Goal: Task Accomplishment & Management: Manage account settings

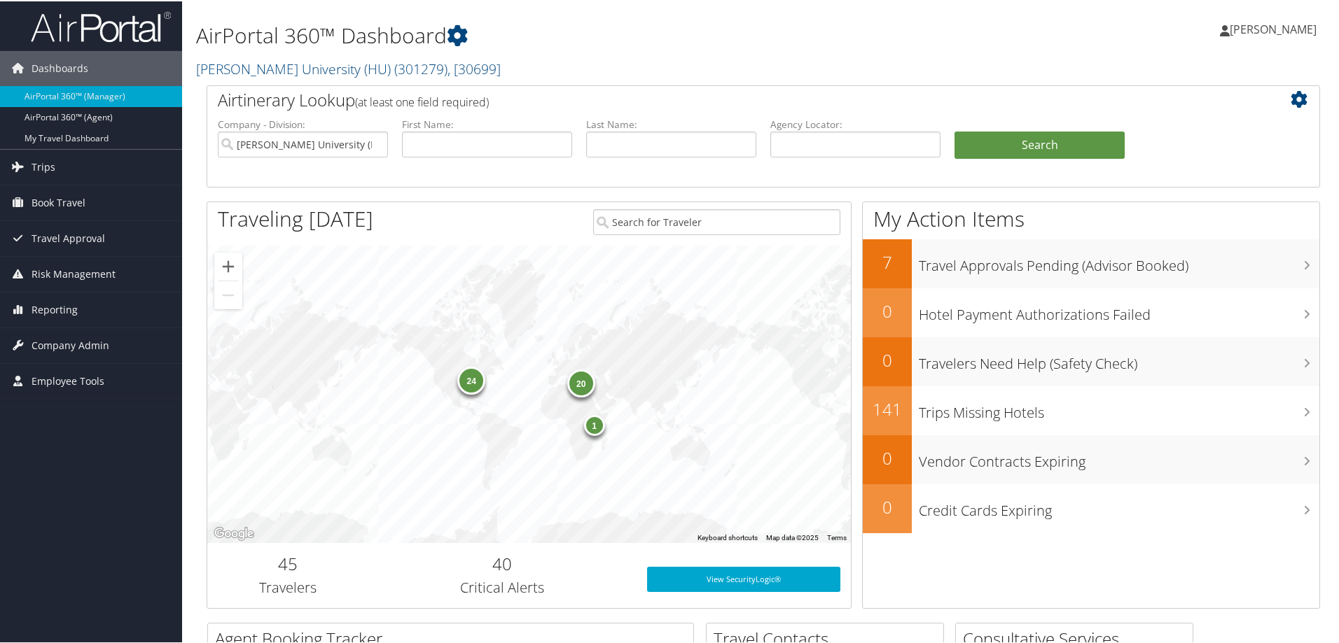
click at [377, 78] on h2 "[PERSON_NAME] University (HU) ( 301279 ) , [ 30699 ]" at bounding box center [574, 67] width 756 height 24
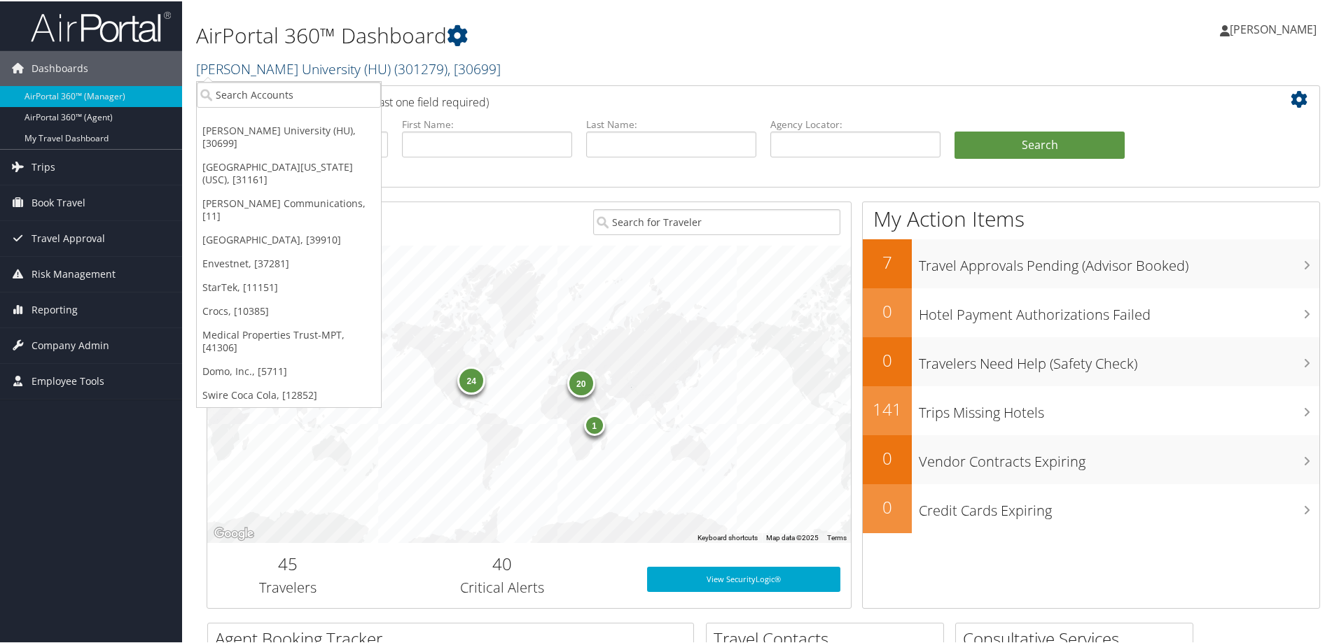
click at [394, 65] on span "( 301279 )" at bounding box center [420, 67] width 53 height 19
click at [326, 85] on input "search" at bounding box center [289, 94] width 184 height 26
type input "temple"
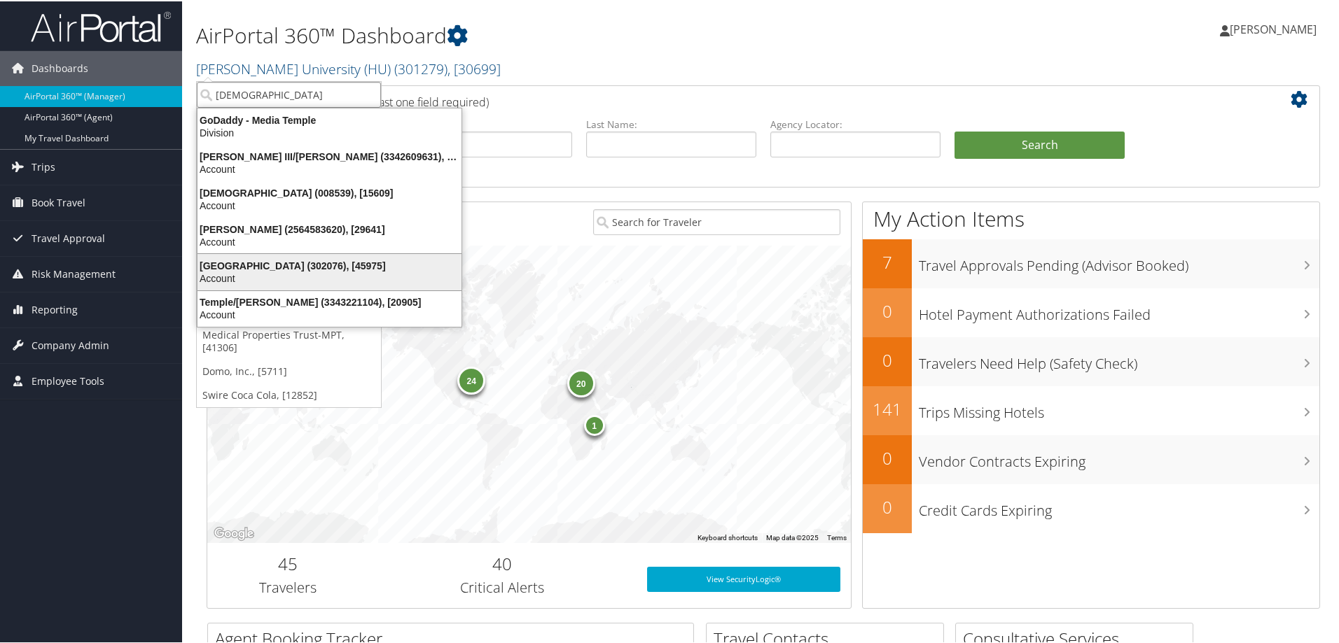
click at [244, 265] on div "Temple University (302076), [45975]" at bounding box center [329, 264] width 281 height 13
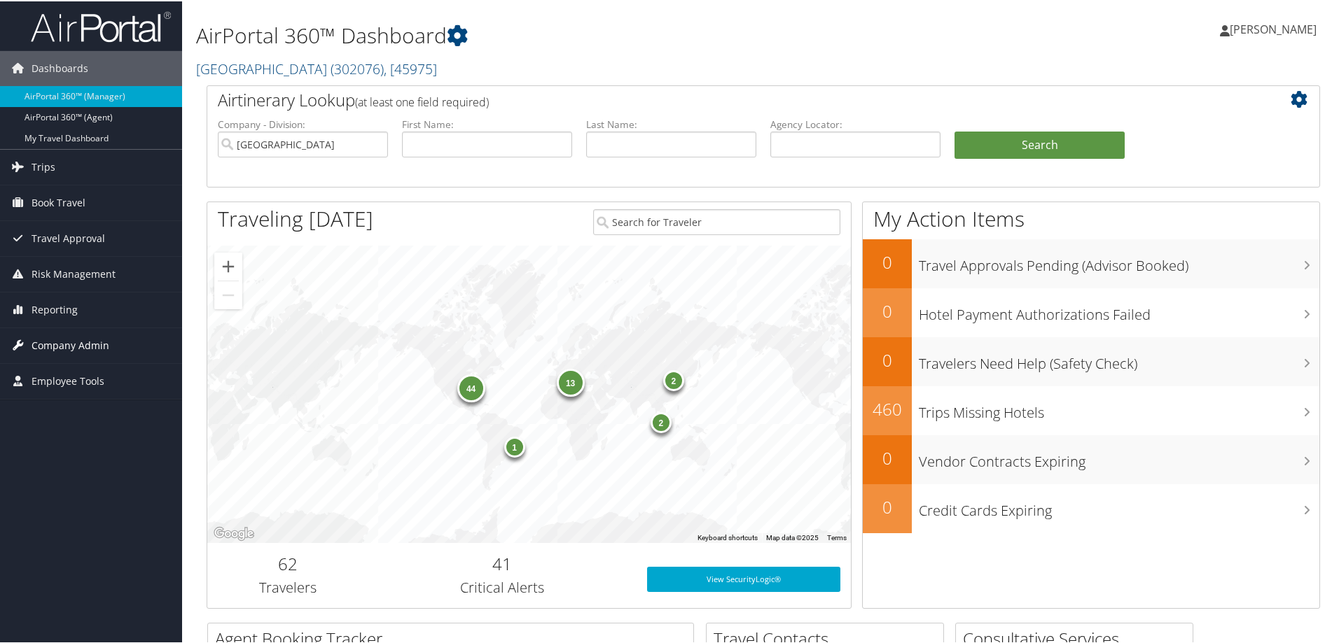
click at [84, 346] on span "Company Admin" at bounding box center [71, 344] width 78 height 35
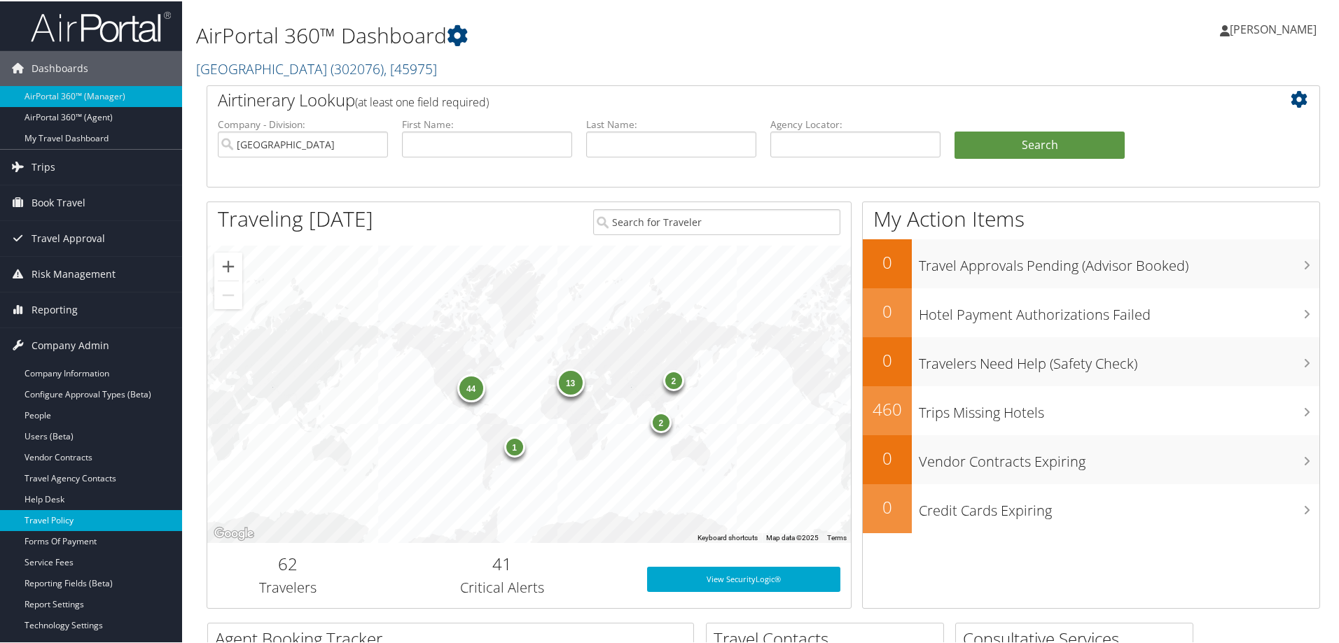
click at [62, 517] on link "Travel Policy" at bounding box center [91, 519] width 182 height 21
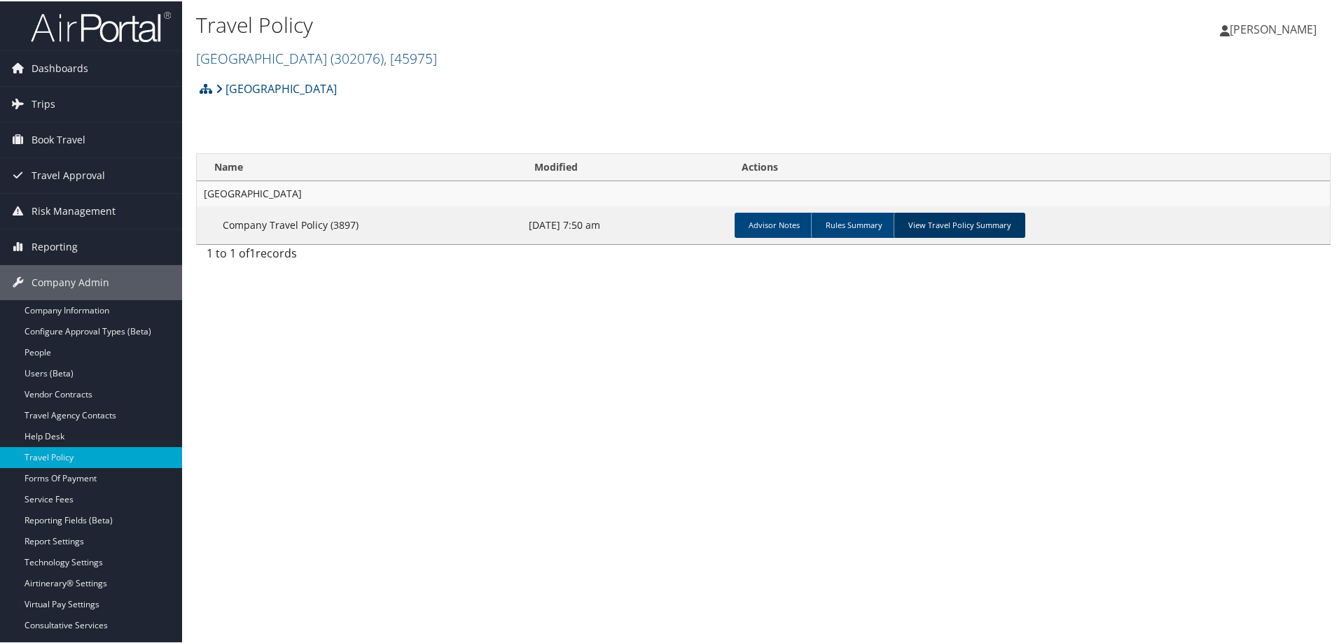
click at [956, 229] on link "View Travel Policy Summary" at bounding box center [959, 223] width 132 height 25
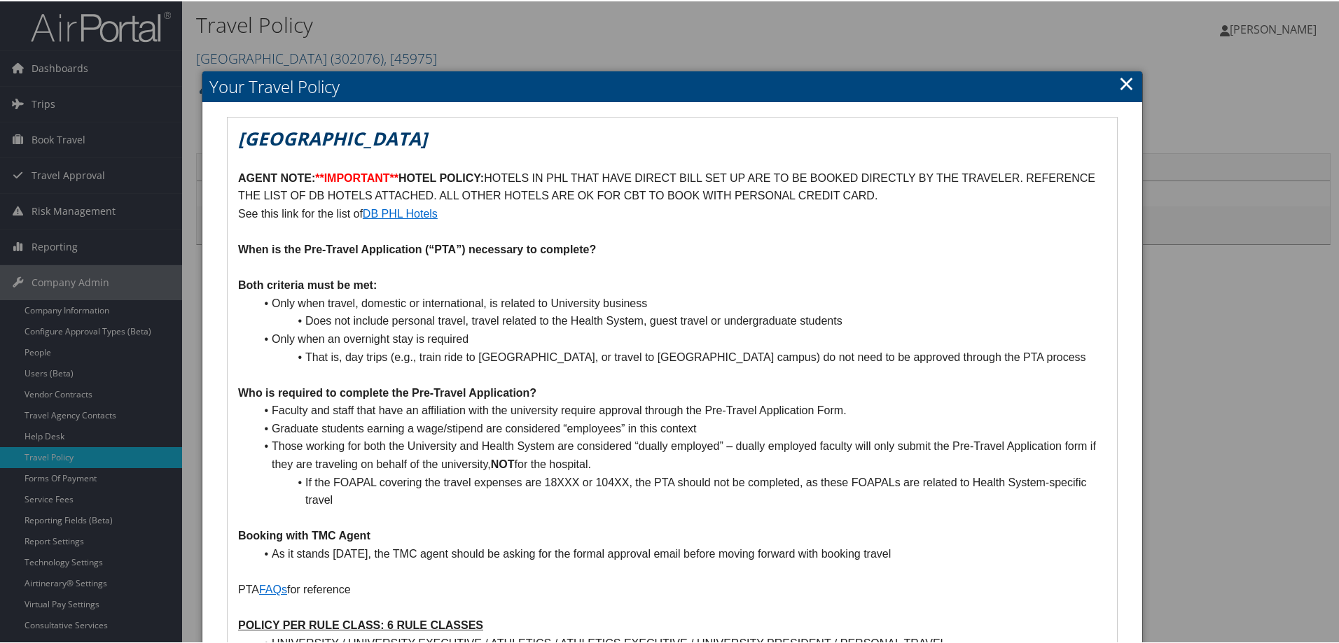
drag, startPoint x: 1122, startPoint y: 84, endPoint x: 517, endPoint y: 121, distance: 606.7
click at [1122, 85] on link "×" at bounding box center [1126, 82] width 16 height 28
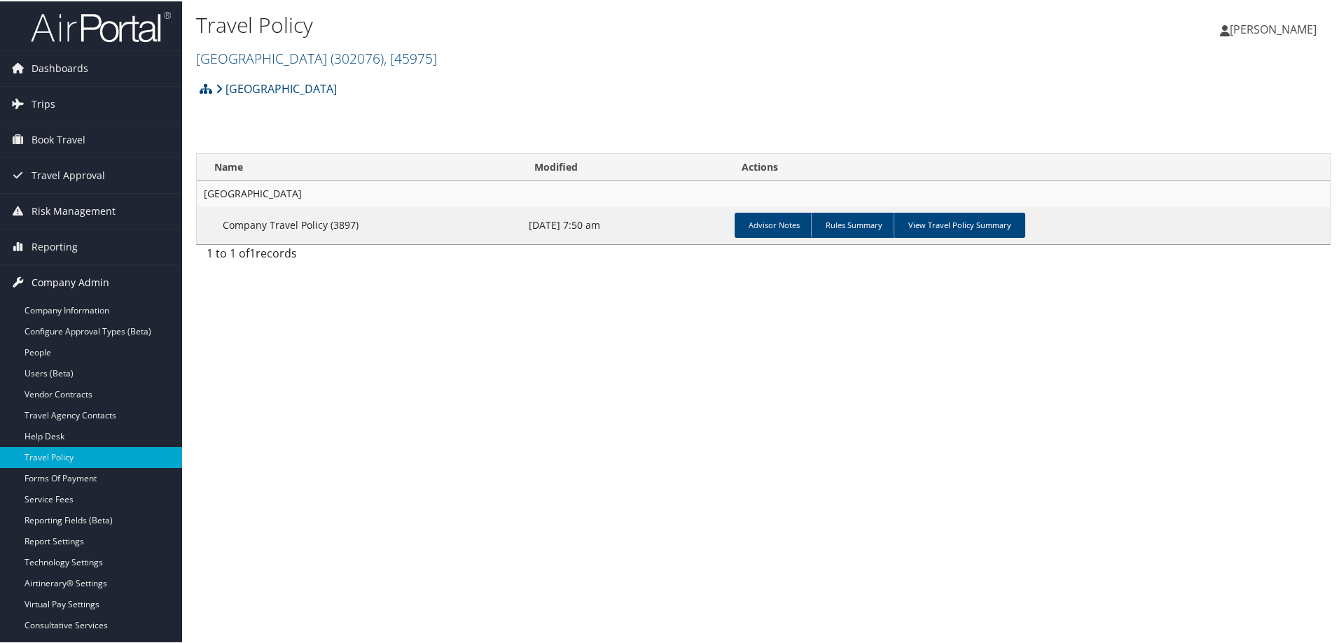
scroll to position [70, 0]
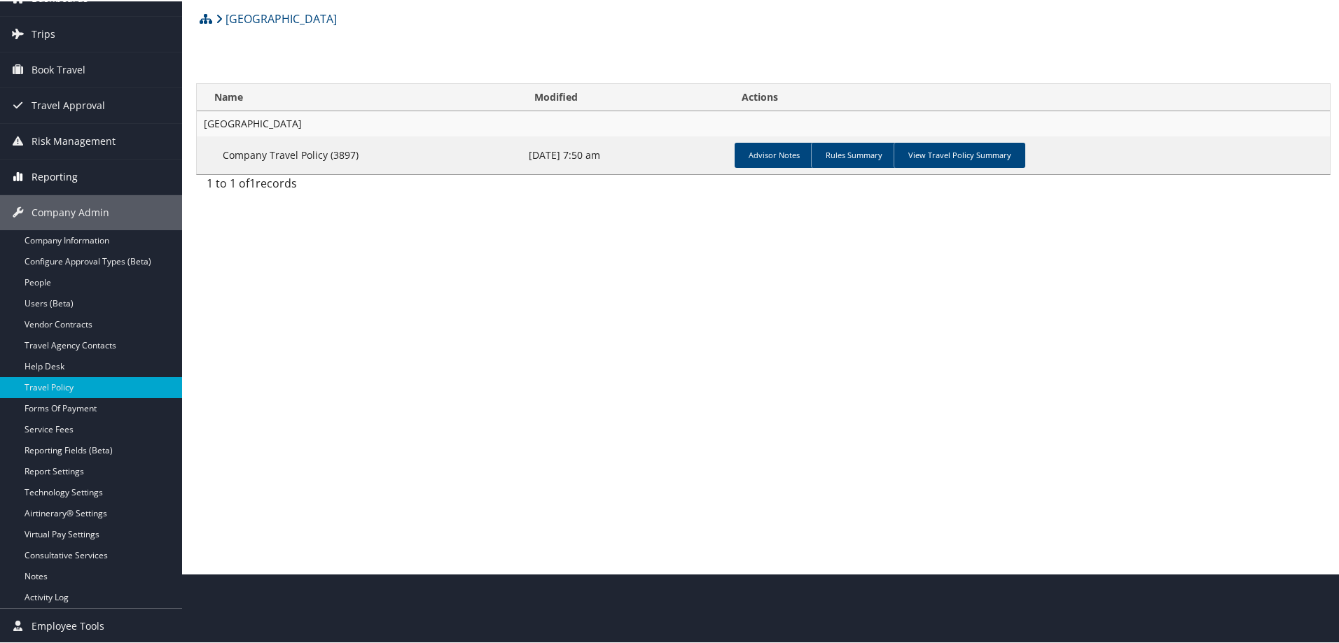
click at [44, 179] on span "Reporting" at bounding box center [55, 175] width 46 height 35
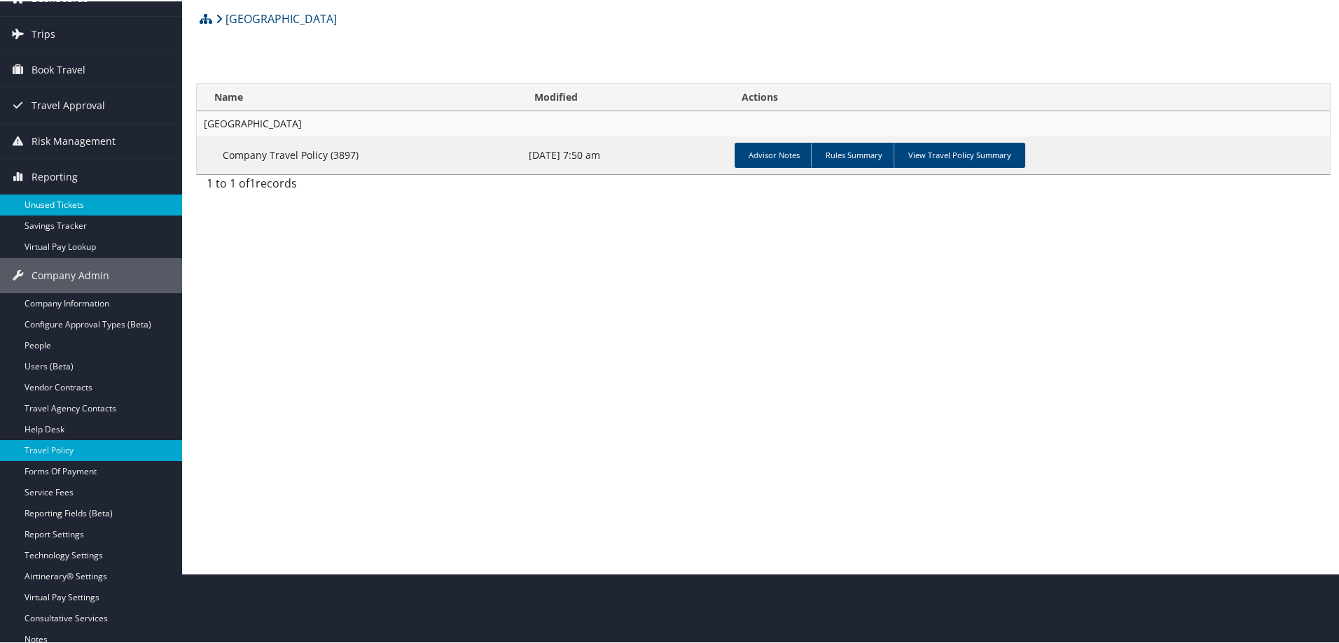
click at [48, 208] on link "Unused Tickets" at bounding box center [91, 203] width 182 height 21
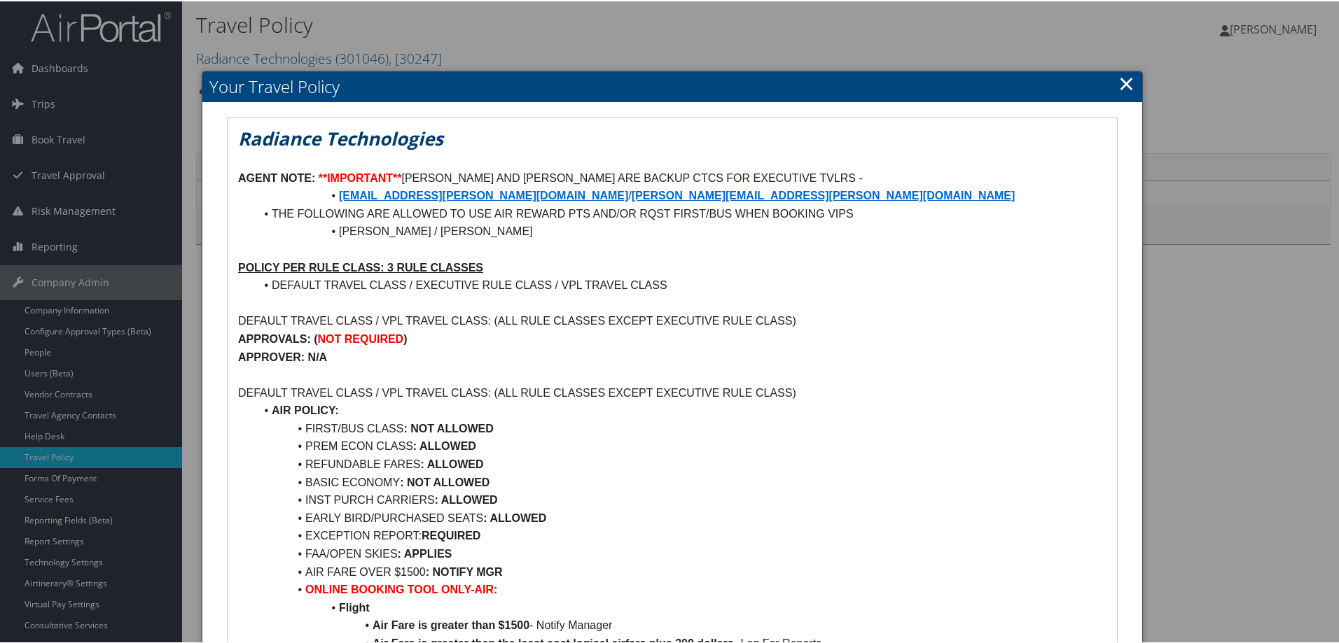
click at [1126, 81] on link "×" at bounding box center [1126, 82] width 16 height 28
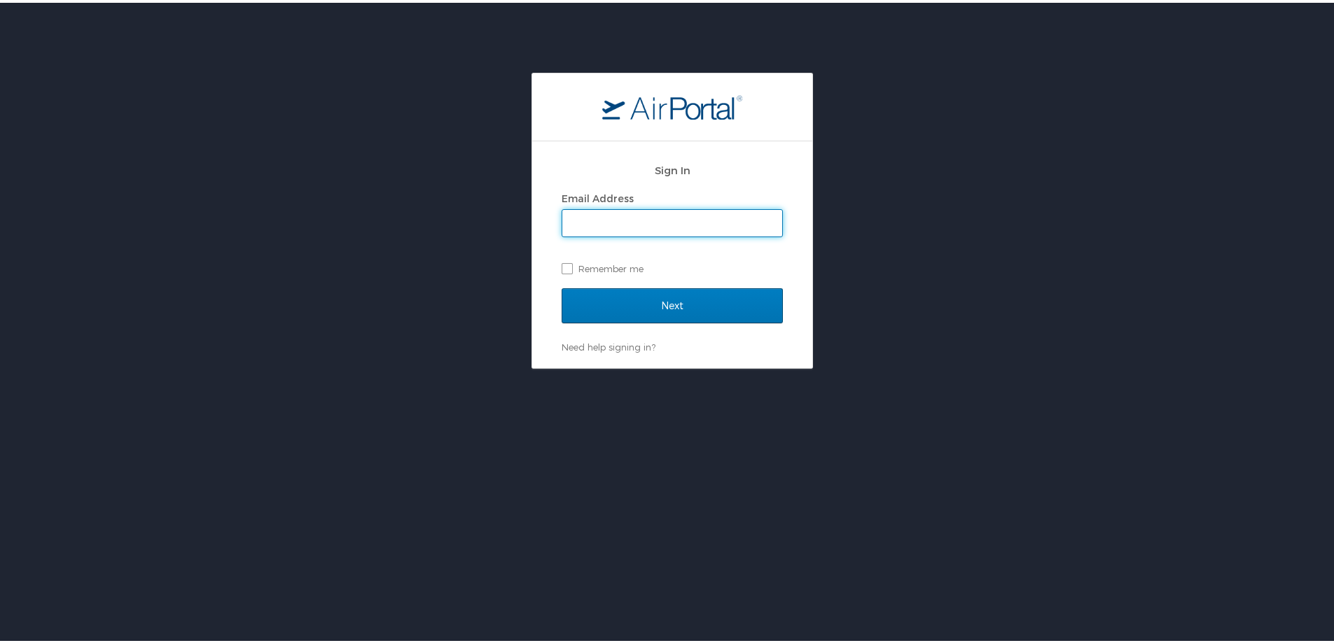
click at [692, 220] on input "Email Address" at bounding box center [672, 220] width 220 height 27
type input "[PERSON_NAME][EMAIL_ADDRESS][PERSON_NAME][DOMAIN_NAME]"
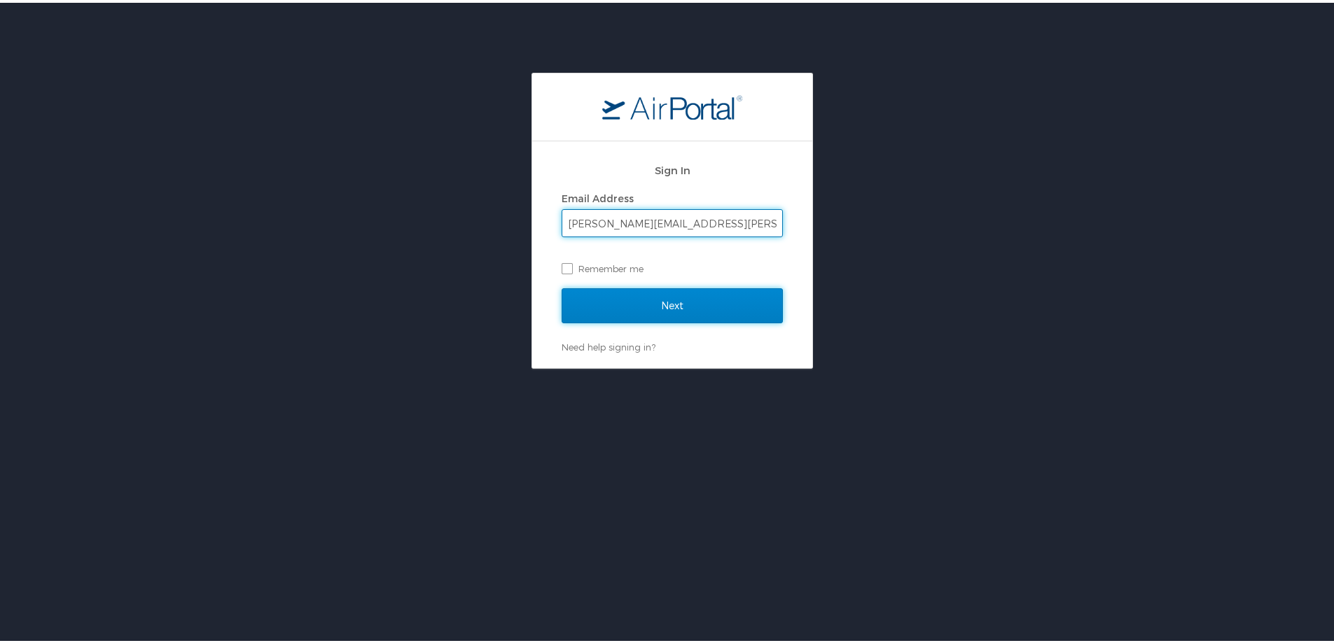
click at [643, 296] on input "Next" at bounding box center [671, 303] width 221 height 35
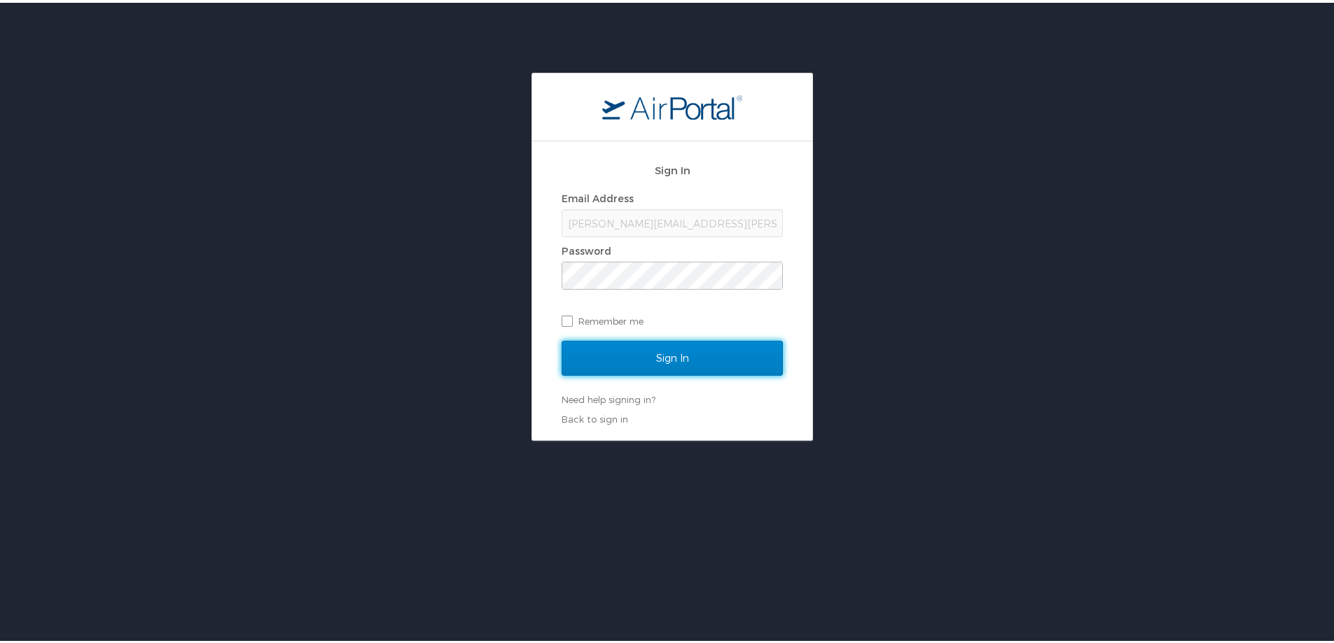
click at [659, 356] on input "Sign In" at bounding box center [671, 355] width 221 height 35
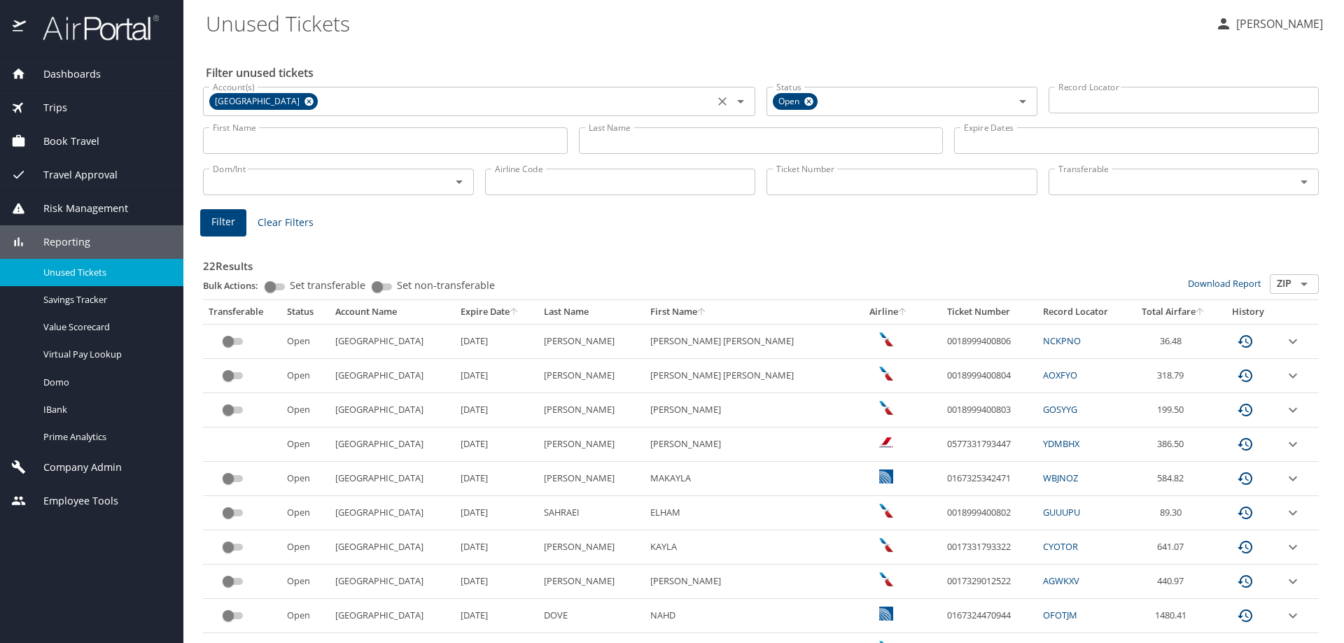
click at [305, 100] on icon at bounding box center [309, 101] width 9 height 9
click at [781, 183] on input "Ticket Number" at bounding box center [902, 182] width 271 height 27
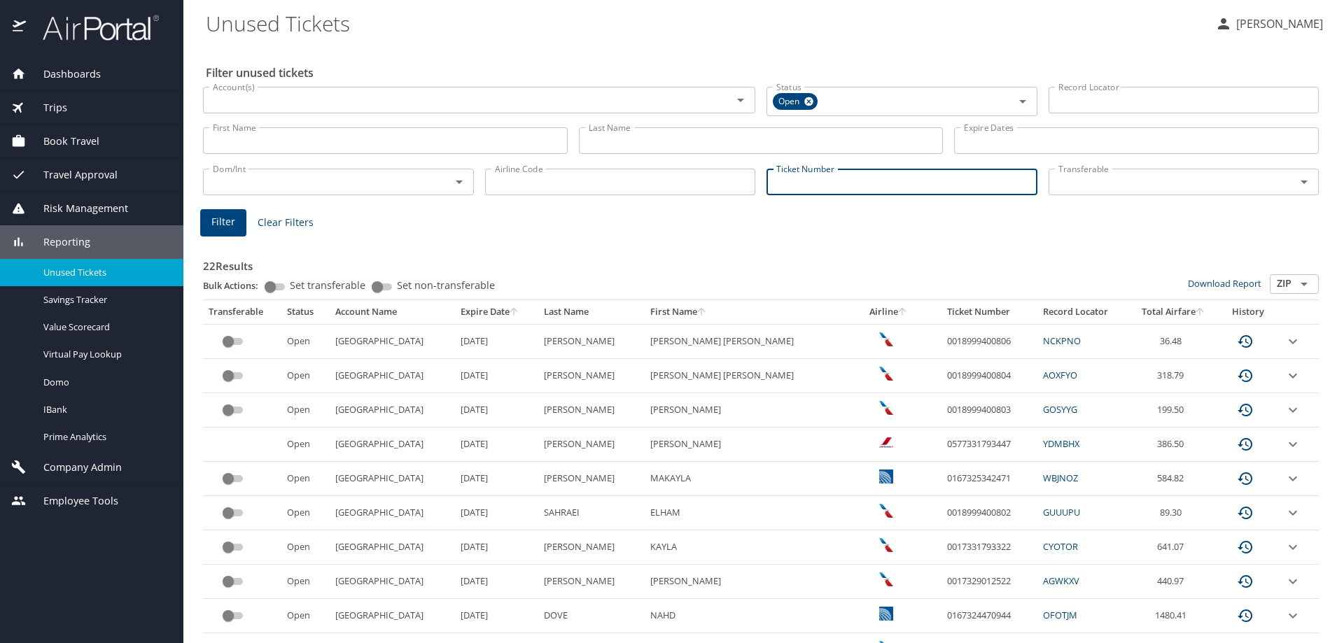
paste input "/0017311815144"
click at [776, 178] on input "/0017311815144" at bounding box center [902, 180] width 271 height 27
type input "0017311815144"
click at [226, 229] on button "Filter" at bounding box center [223, 220] width 46 height 27
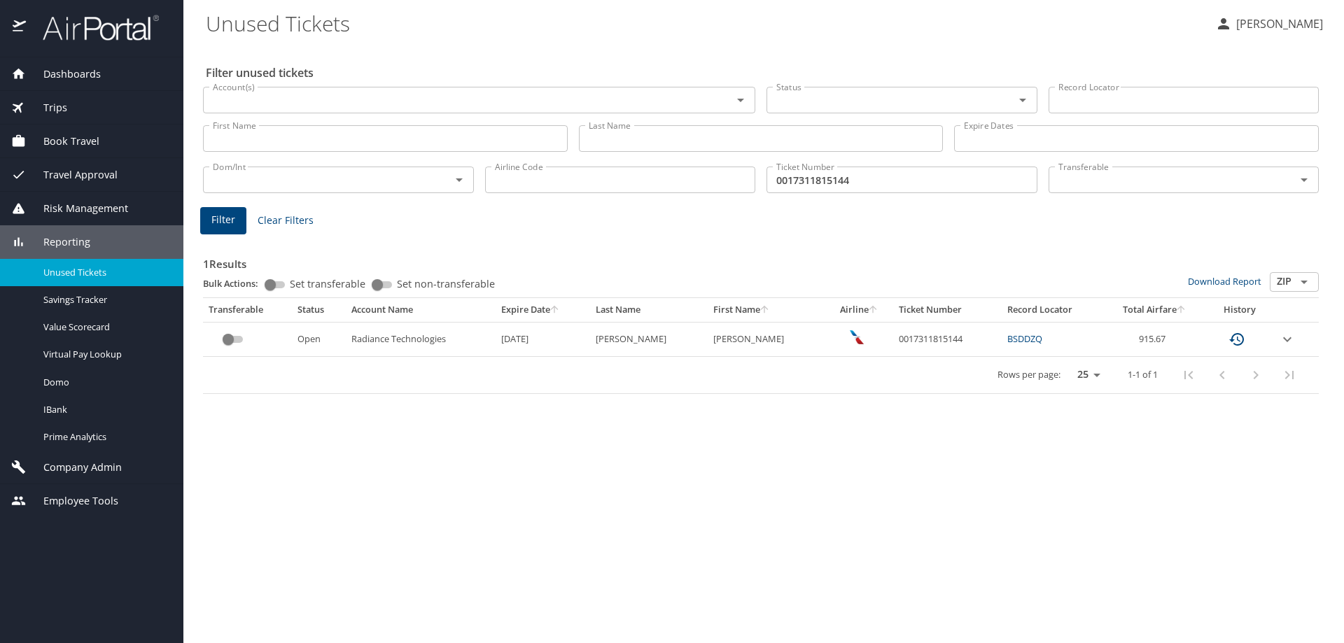
click at [1291, 342] on icon "expand row" at bounding box center [1287, 339] width 17 height 17
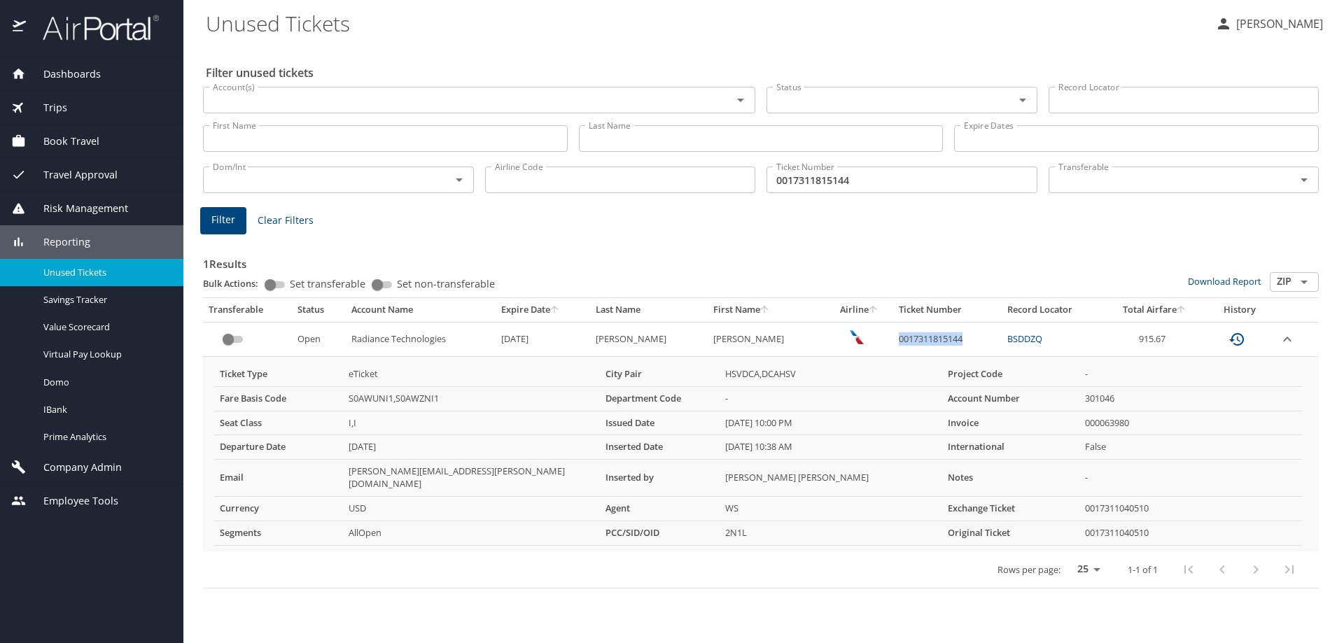
drag, startPoint x: 972, startPoint y: 344, endPoint x: 897, endPoint y: 346, distance: 75.6
click at [897, 346] on td "0017311815144" at bounding box center [947, 339] width 109 height 34
click at [540, 232] on div "1 Results Bulk Actions: Set transferable Set non-transferable Download Report Z…" at bounding box center [760, 410] width 1127 height 368
drag, startPoint x: 1189, startPoint y: 342, endPoint x: 1133, endPoint y: 342, distance: 56.0
click at [1133, 342] on td "915.67" at bounding box center [1155, 339] width 101 height 34
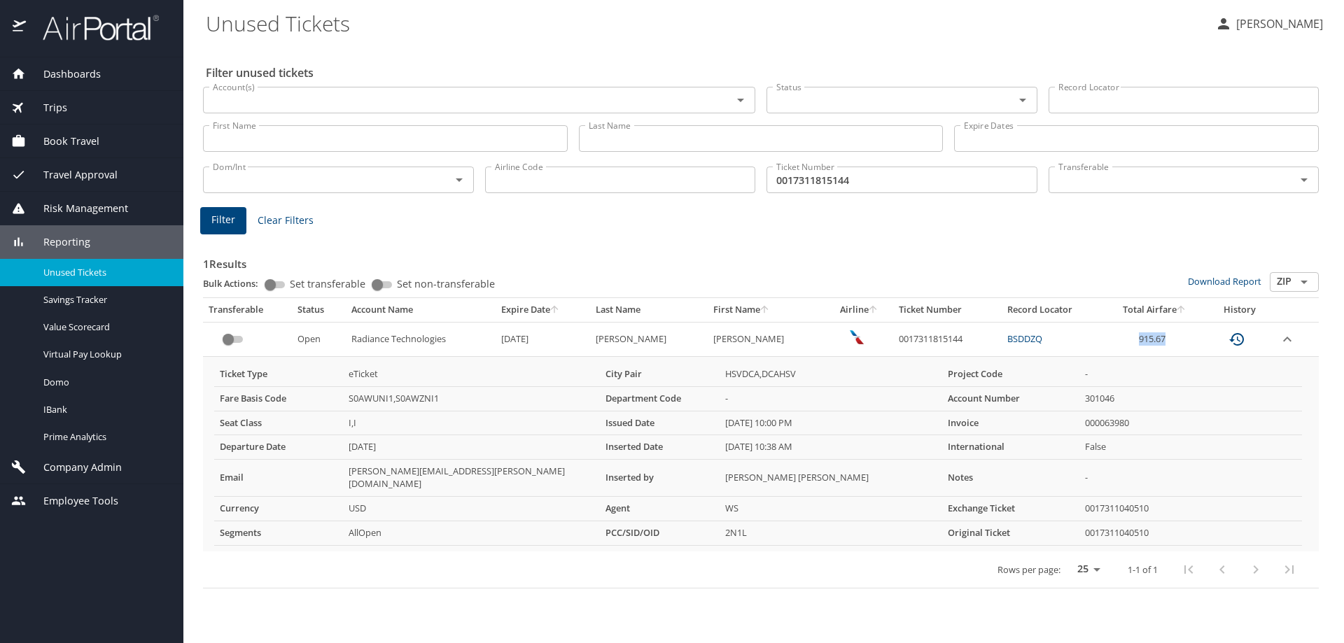
copy td "915.67"
drag, startPoint x: 967, startPoint y: 344, endPoint x: 887, endPoint y: 343, distance: 79.8
click at [887, 343] on tr "Open Radiance Technologies 9/10/2026 BAILEY WILLIAM CRAWFORD JR 0017311815144 B…" at bounding box center [761, 339] width 1116 height 34
copy tr "0017311815144"
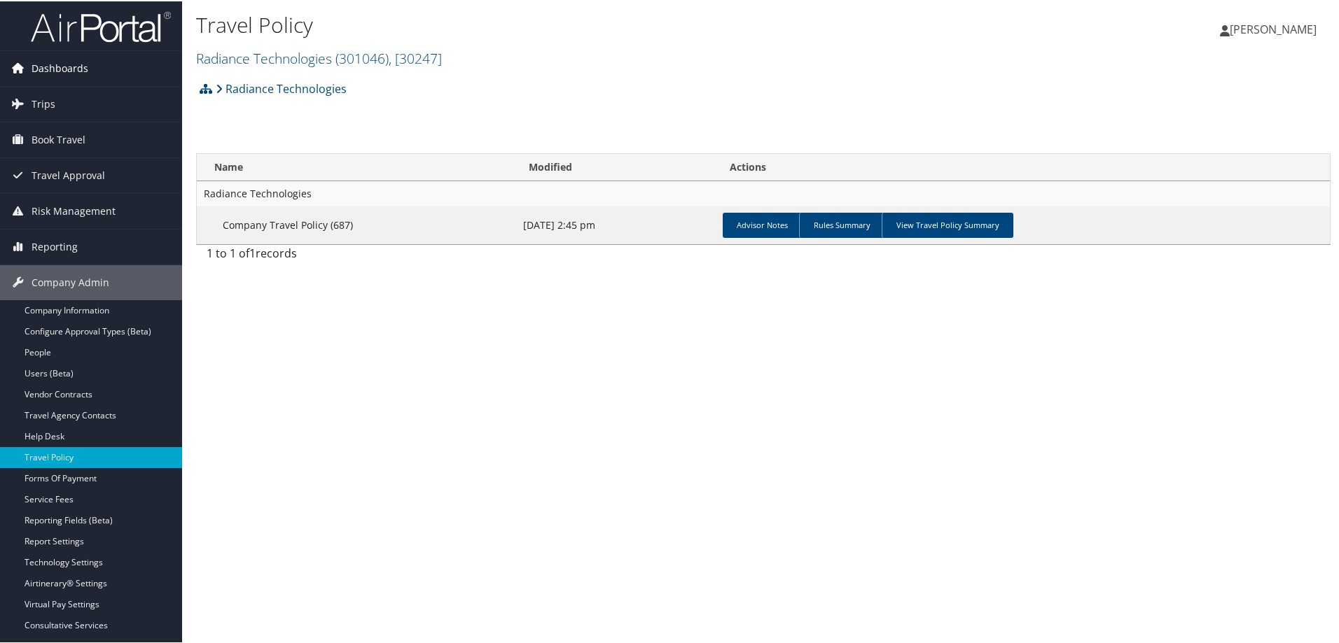
click at [72, 64] on span "Dashboards" at bounding box center [60, 67] width 57 height 35
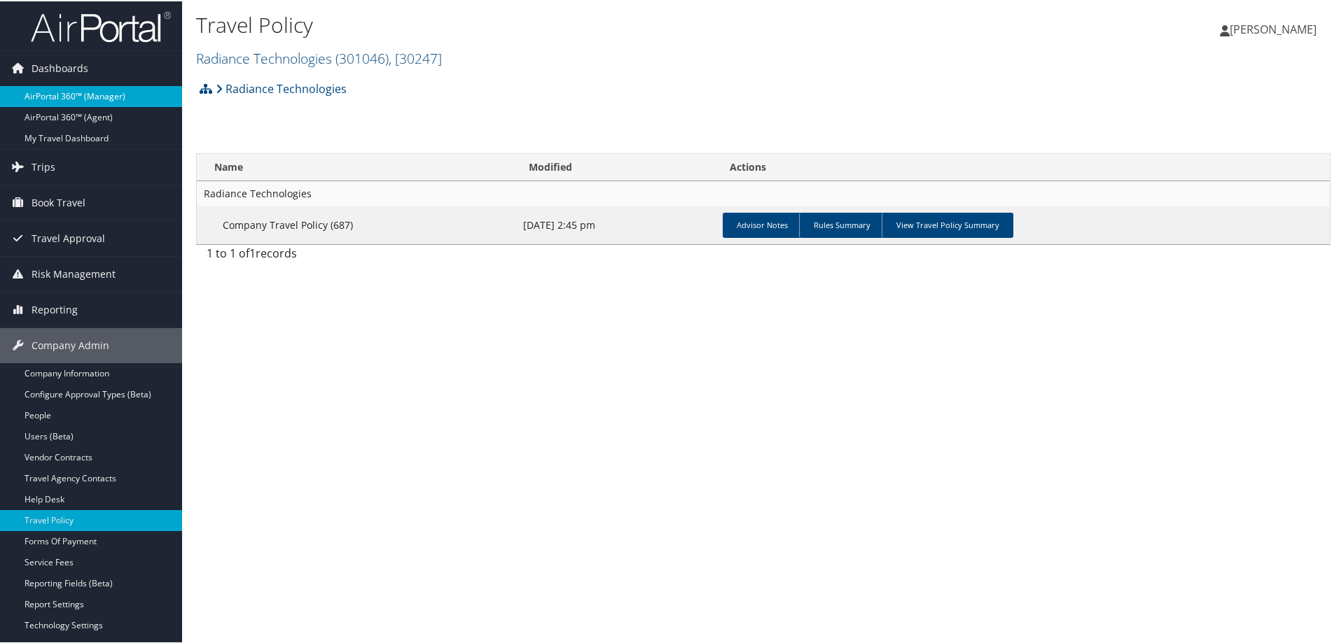
click at [100, 95] on link "AirPortal 360™ (Manager)" at bounding box center [91, 95] width 182 height 21
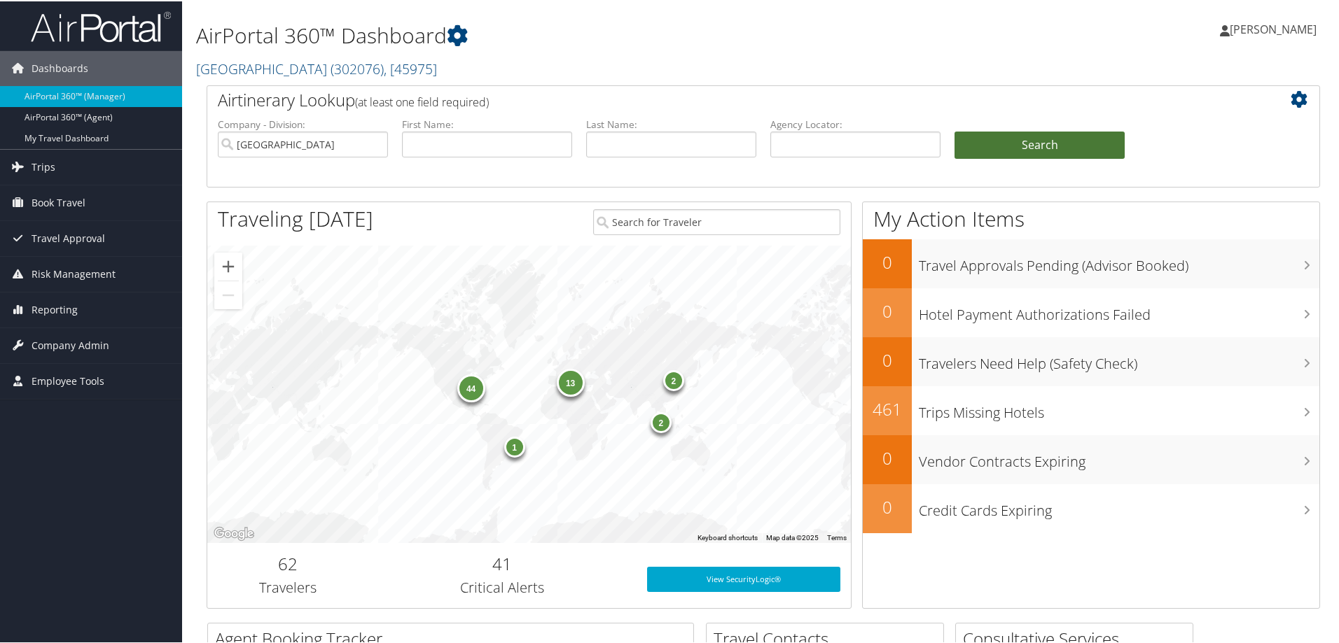
click at [1024, 151] on button "Search" at bounding box center [1039, 144] width 170 height 28
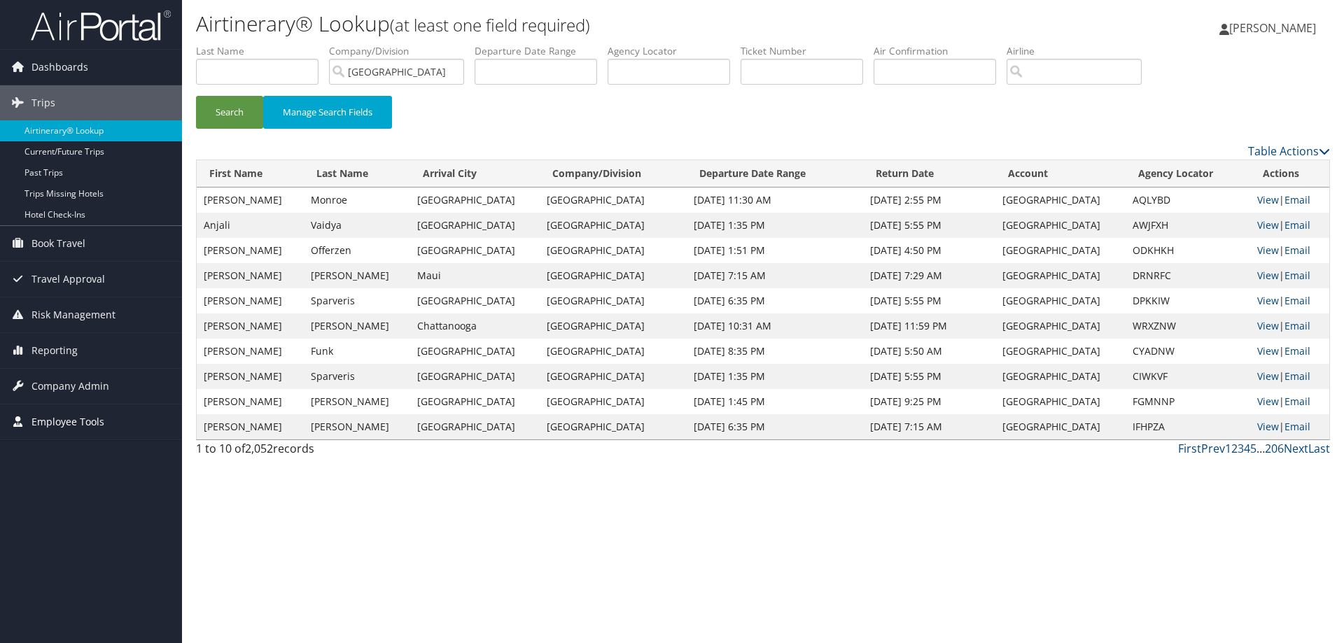
click at [76, 428] on span "Employee Tools" at bounding box center [68, 422] width 73 height 35
click at [84, 390] on span "Company Admin" at bounding box center [71, 386] width 78 height 35
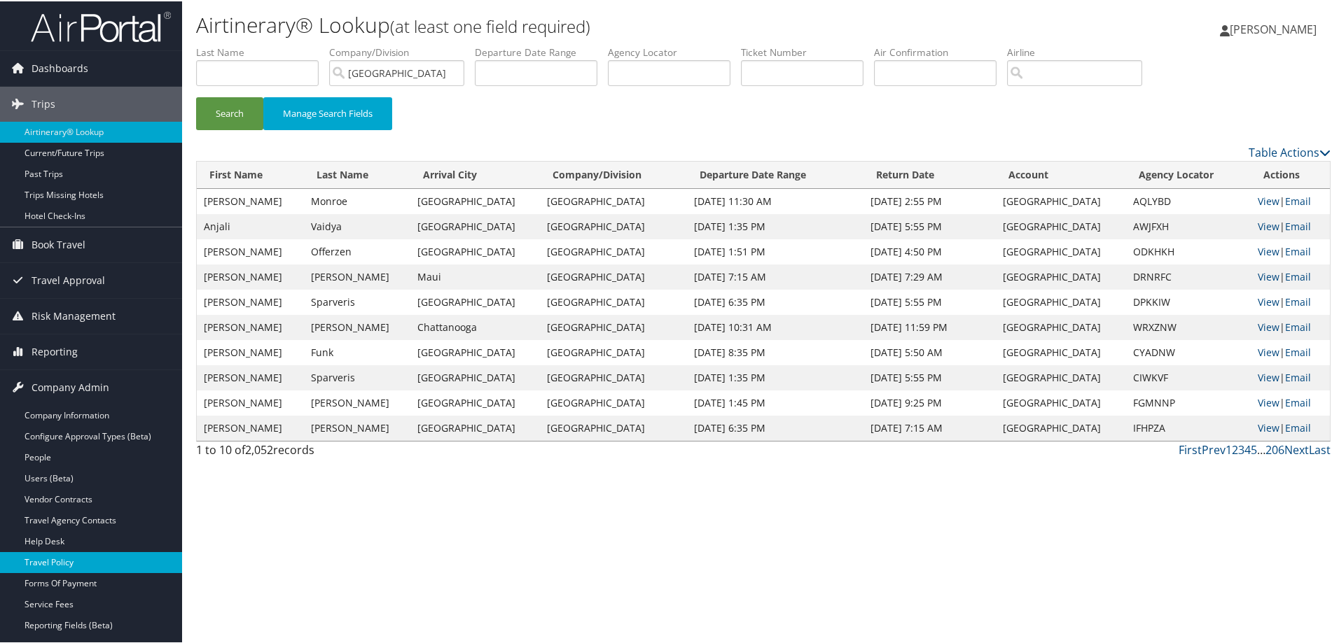
click at [74, 561] on link "Travel Policy" at bounding box center [91, 561] width 182 height 21
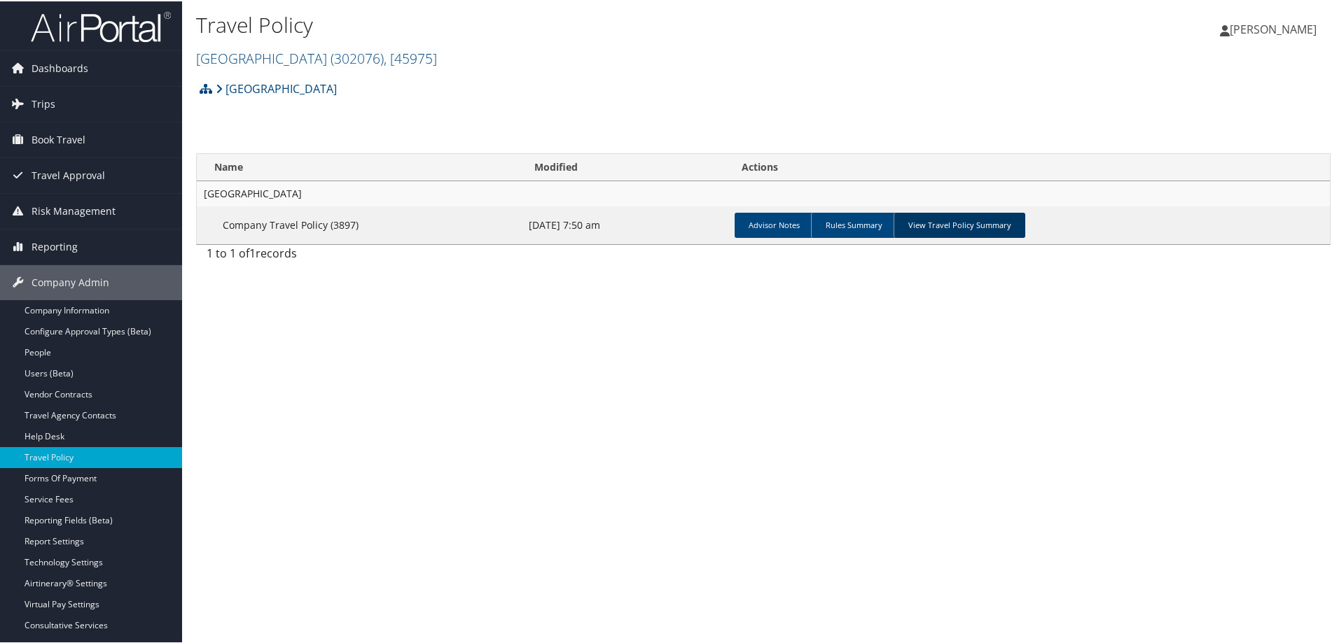
click at [958, 223] on link "View Travel Policy Summary" at bounding box center [959, 223] width 132 height 25
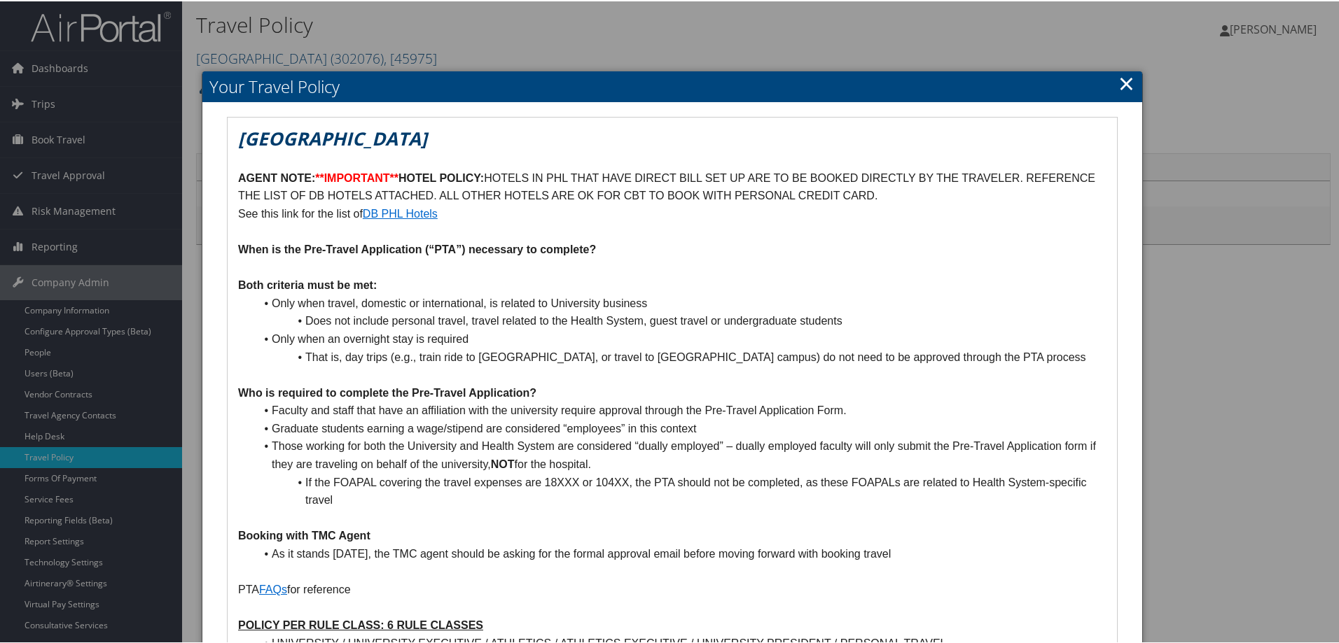
click at [1118, 76] on link "×" at bounding box center [1126, 82] width 16 height 28
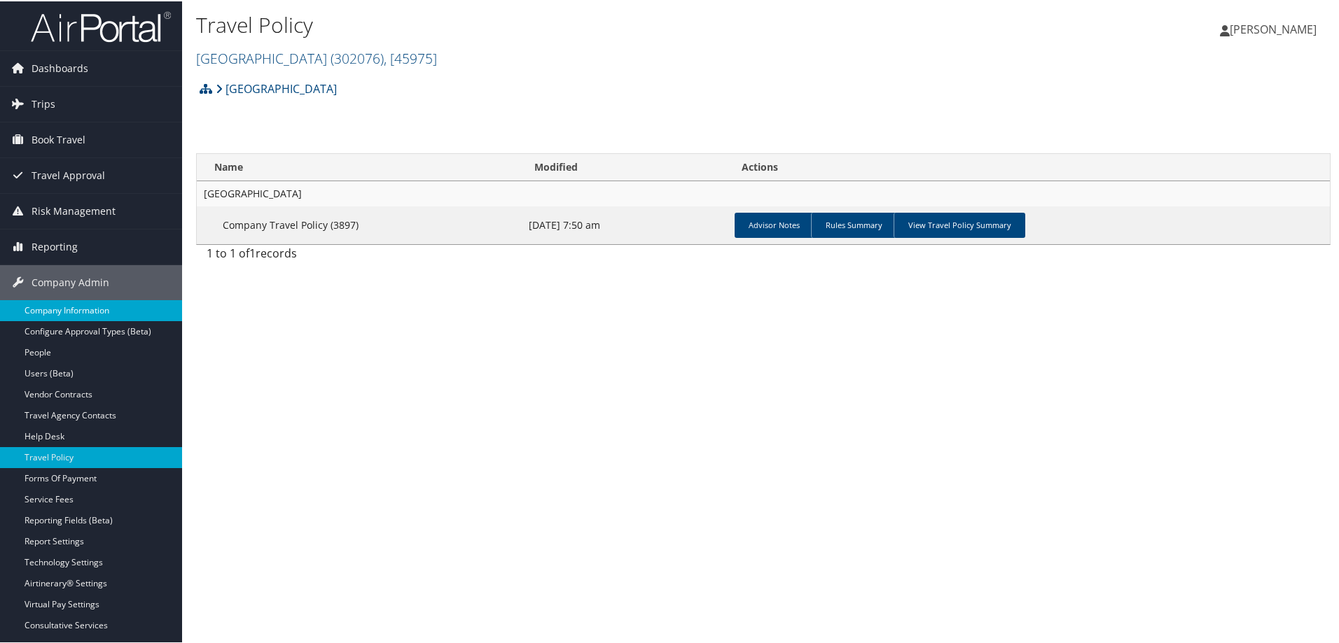
click at [64, 303] on link "Company Information" at bounding box center [91, 309] width 182 height 21
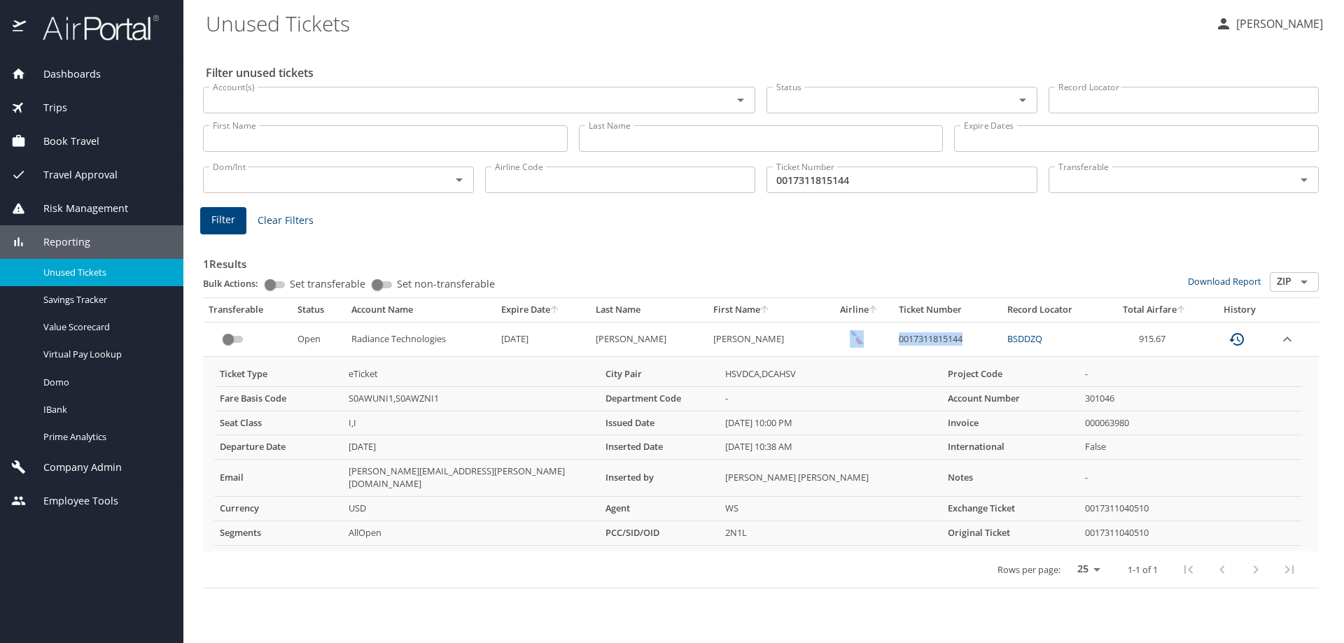
click at [84, 469] on span "Company Admin" at bounding box center [74, 467] width 96 height 15
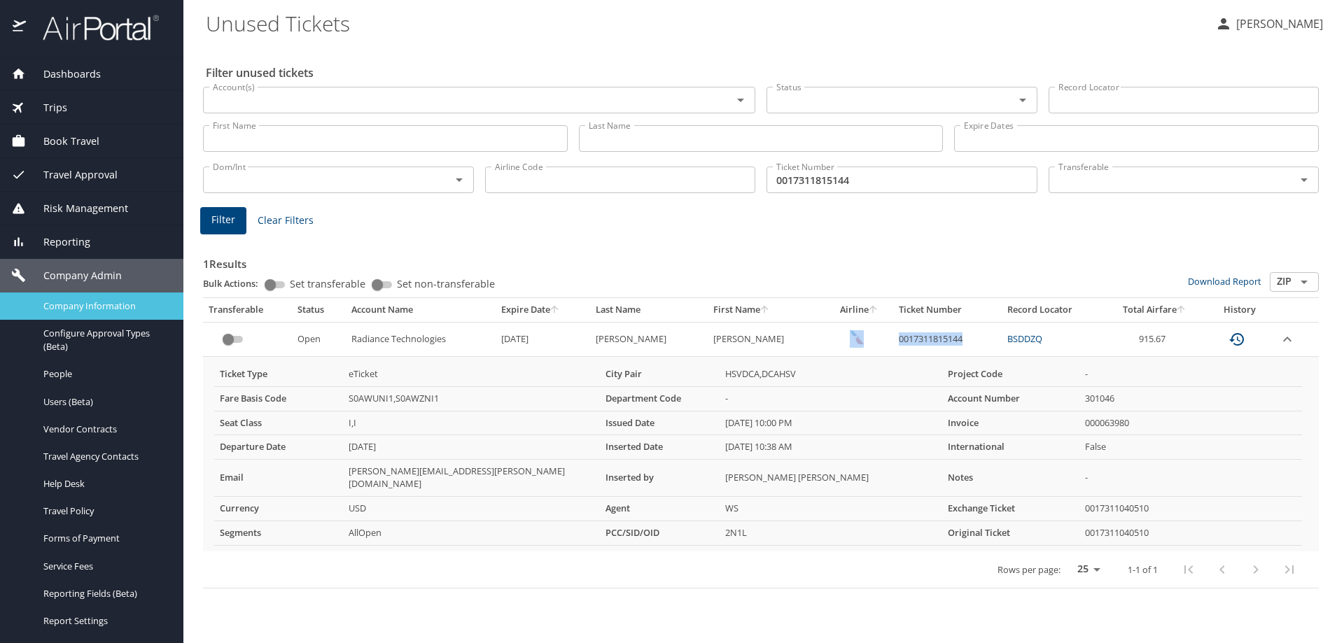
click at [90, 307] on span "Company Information" at bounding box center [104, 306] width 123 height 13
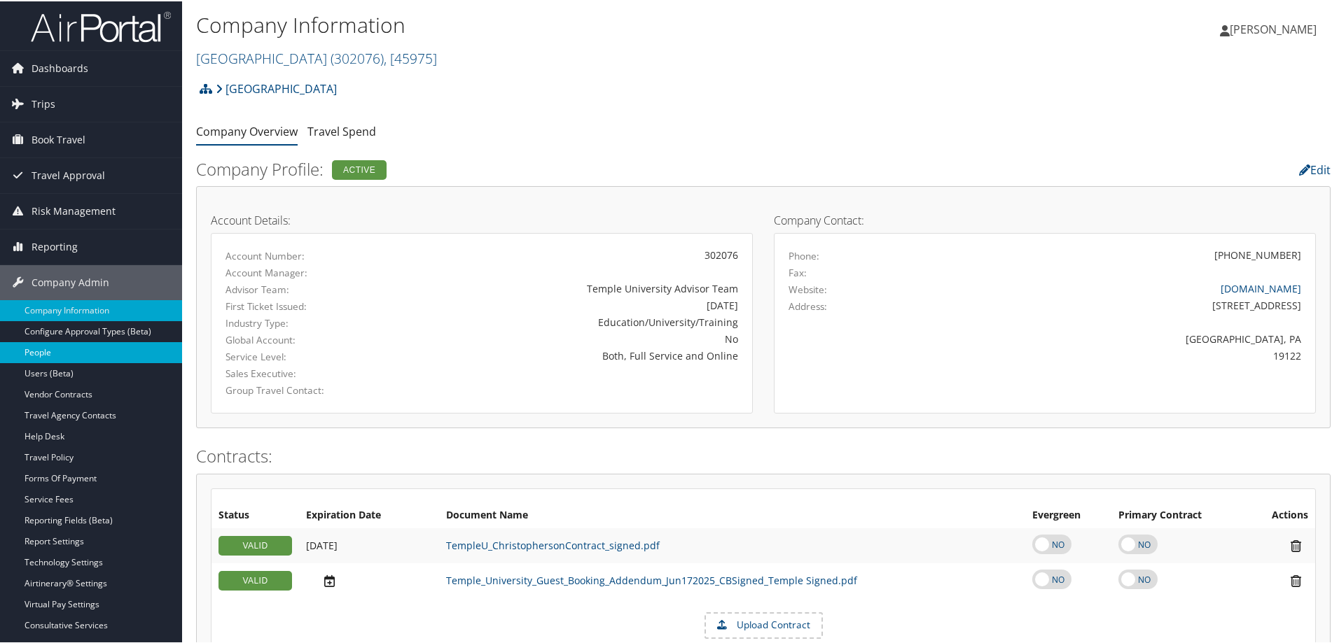
click at [36, 356] on link "People" at bounding box center [91, 351] width 182 height 21
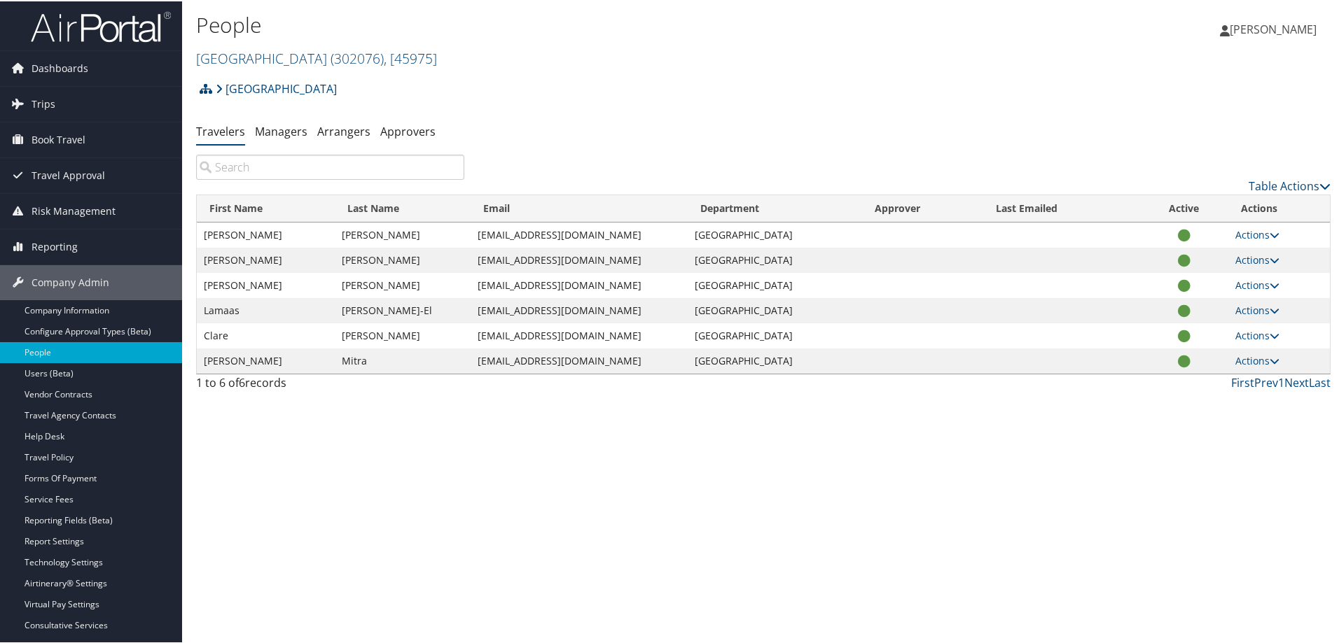
click at [290, 165] on input "search" at bounding box center [330, 165] width 268 height 25
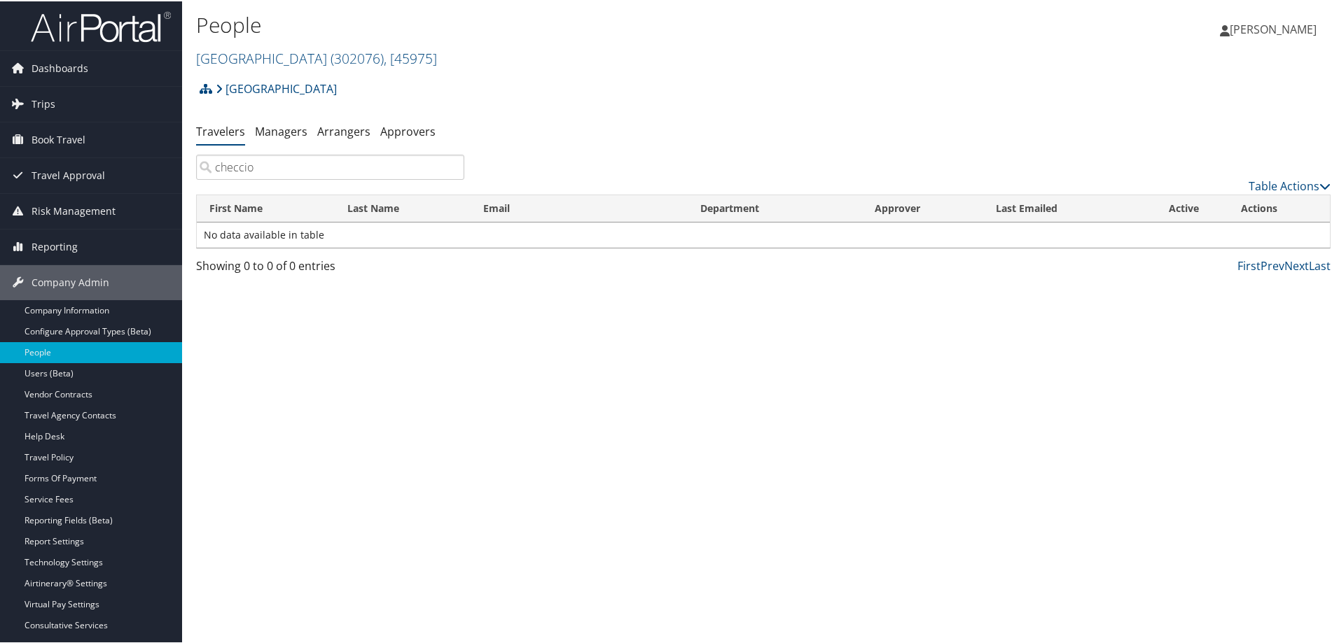
click at [288, 159] on input "checcio" at bounding box center [330, 165] width 268 height 25
click at [274, 169] on input "checcio" at bounding box center [330, 165] width 268 height 25
type input "checcio"
click at [223, 131] on link "Travelers" at bounding box center [220, 130] width 49 height 15
click at [314, 165] on input "checcio" at bounding box center [330, 165] width 268 height 25
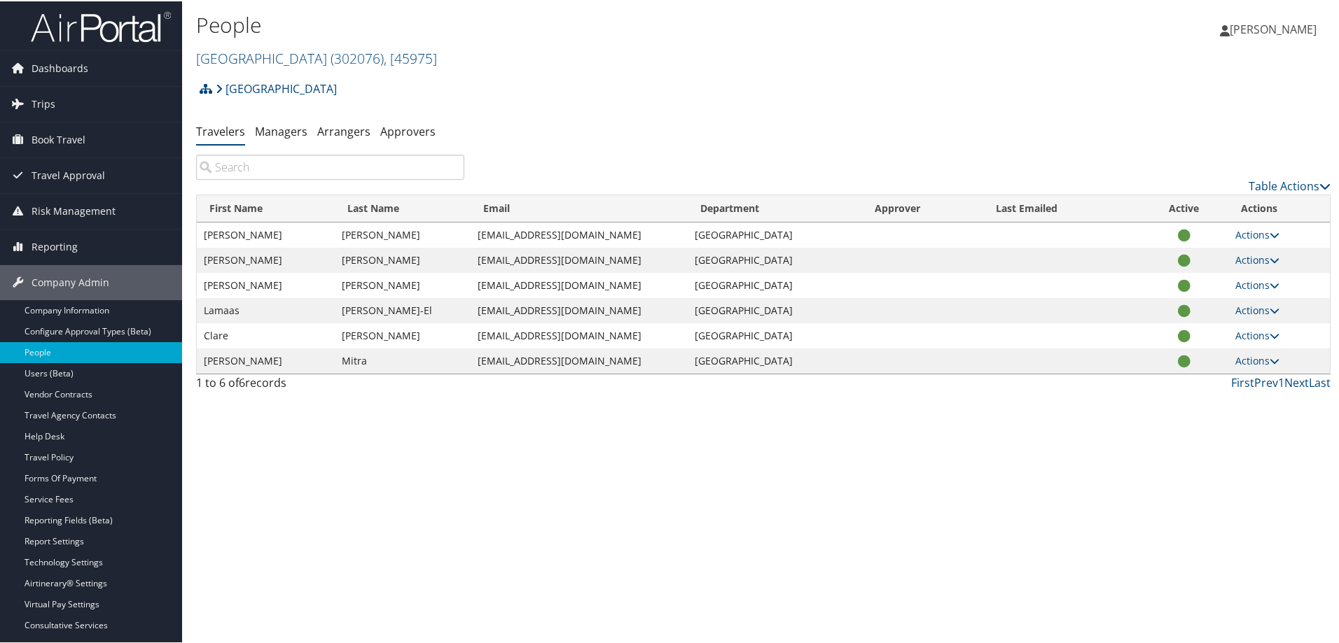
click at [270, 164] on input "search" at bounding box center [330, 165] width 268 height 25
click at [218, 165] on input "search" at bounding box center [330, 165] width 268 height 25
click at [272, 182] on div "Table Actions" at bounding box center [763, 173] width 1155 height 40
click at [277, 166] on input "search" at bounding box center [330, 165] width 268 height 25
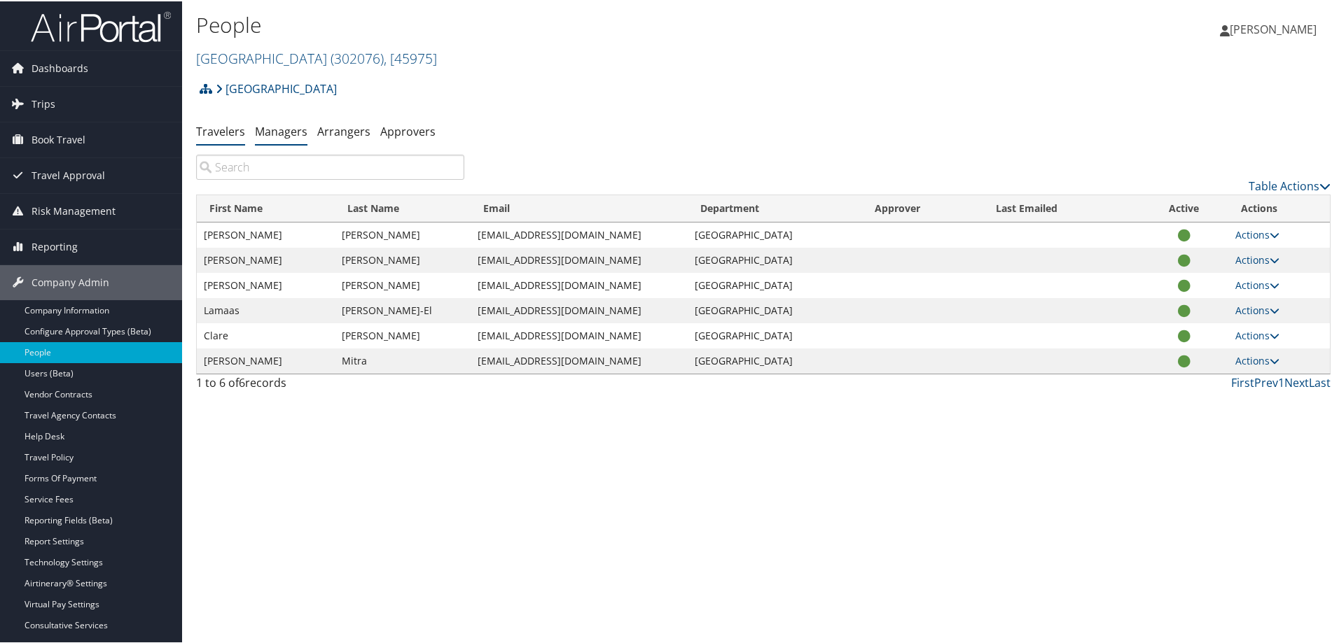
click at [270, 130] on link "Managers" at bounding box center [281, 130] width 53 height 15
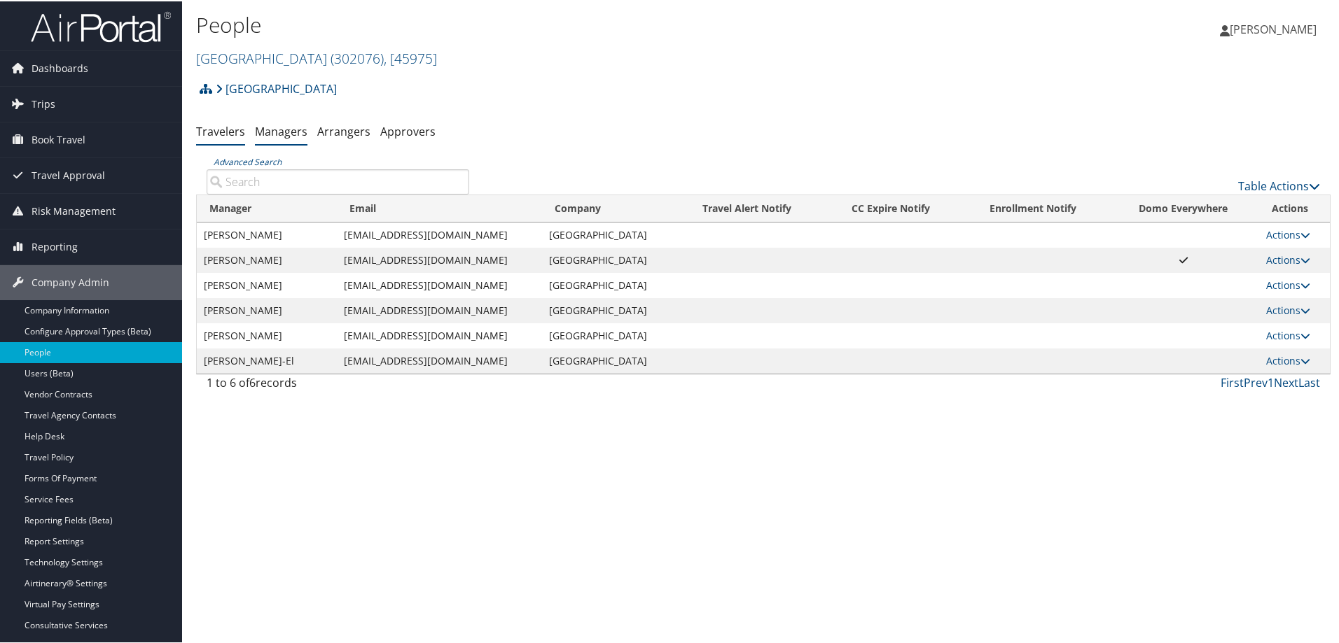
click at [209, 131] on link "Travelers" at bounding box center [220, 130] width 49 height 15
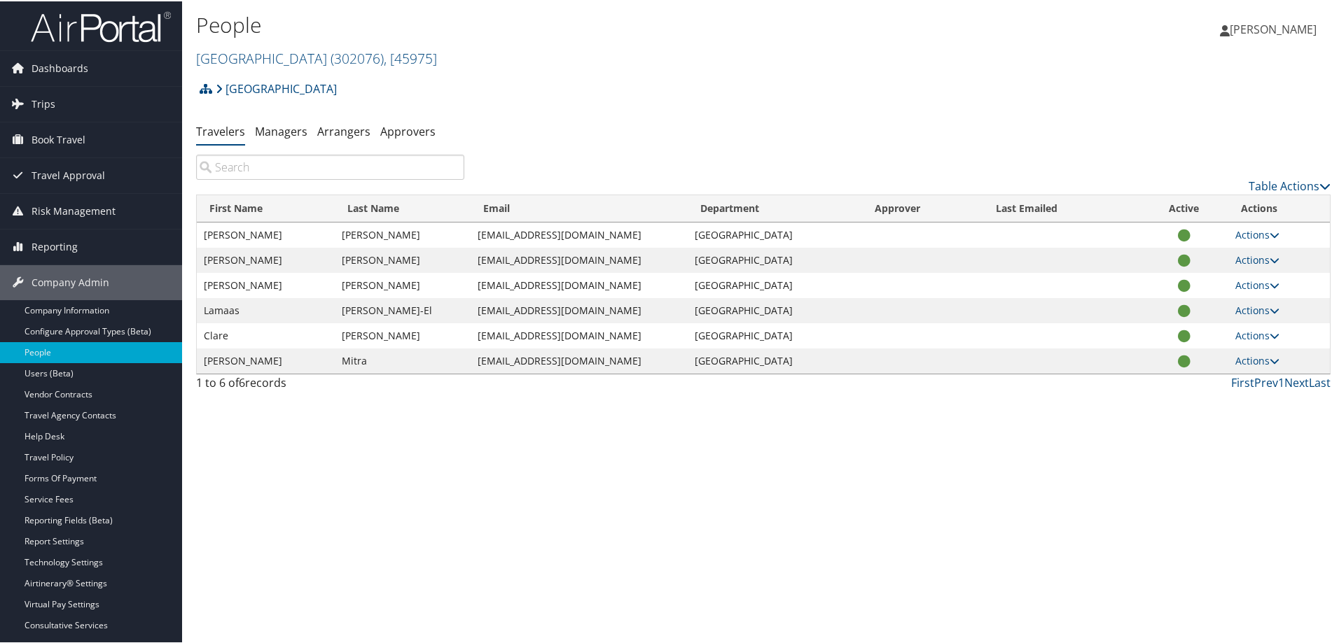
click at [263, 155] on input "search" at bounding box center [330, 165] width 268 height 25
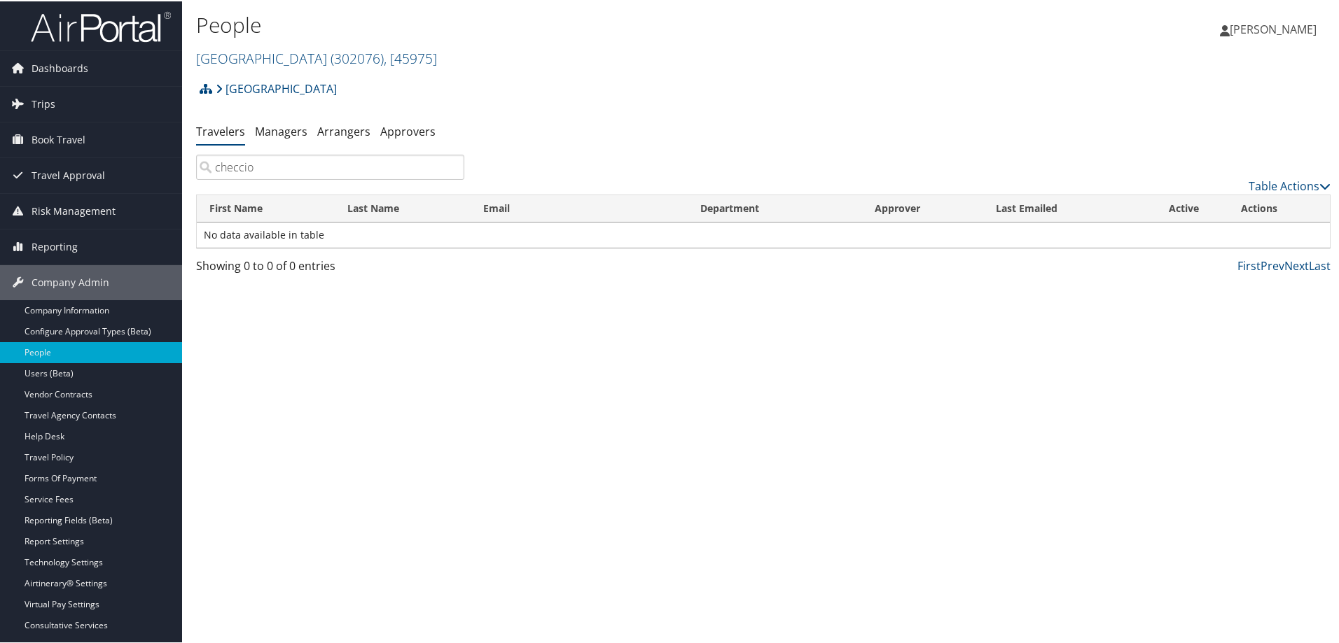
click at [269, 172] on input "checcio" at bounding box center [330, 165] width 268 height 25
drag, startPoint x: 269, startPoint y: 172, endPoint x: 149, endPoint y: 171, distance: 119.7
click at [149, 171] on div "Dashboards AirPortal 360™ (Manager) AirPortal 360™ (Agent) My Travel Dashboard …" at bounding box center [672, 321] width 1344 height 643
type input "checcio"
click at [221, 127] on link "Travelers" at bounding box center [220, 130] width 49 height 15
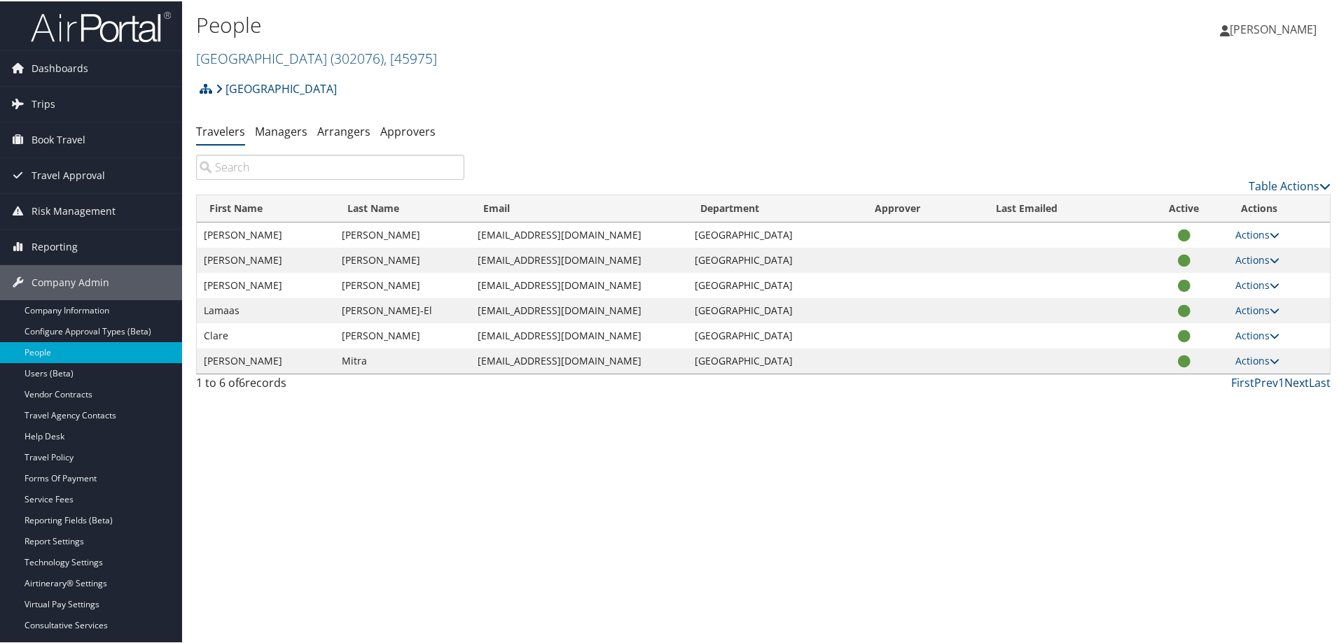
click at [1294, 384] on link "Next" at bounding box center [1296, 381] width 25 height 15
click at [346, 165] on input "search" at bounding box center [330, 165] width 268 height 25
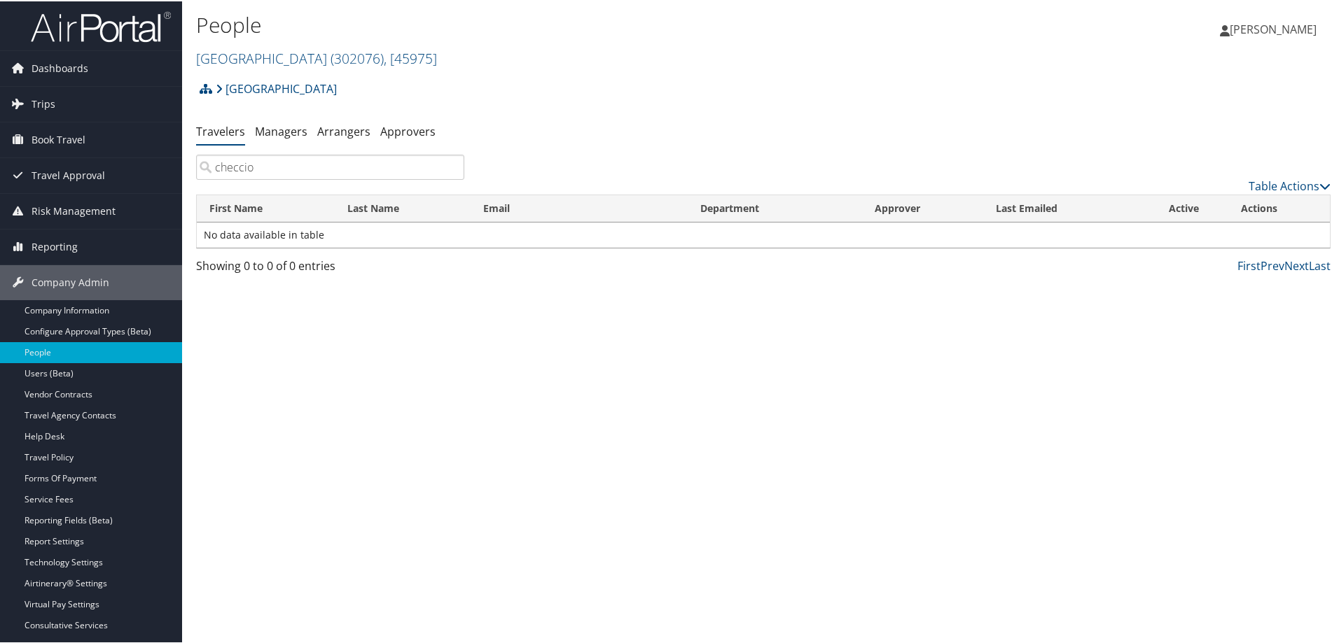
type input "checcio"
click at [599, 44] on h2 "Temple University ( 302076 ) , [ 45975 ]" at bounding box center [574, 56] width 756 height 24
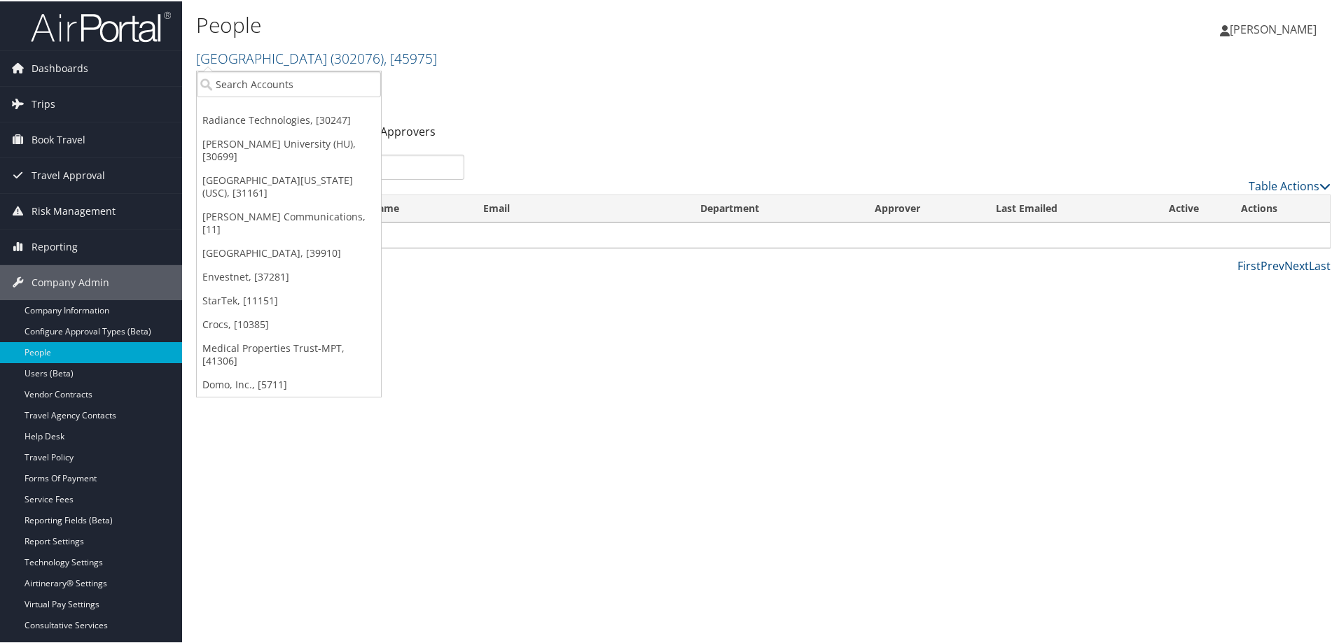
click at [520, 85] on div "Temple University Account Structure Temple University (302076) ACTIVE Create Ch…" at bounding box center [763, 93] width 1134 height 38
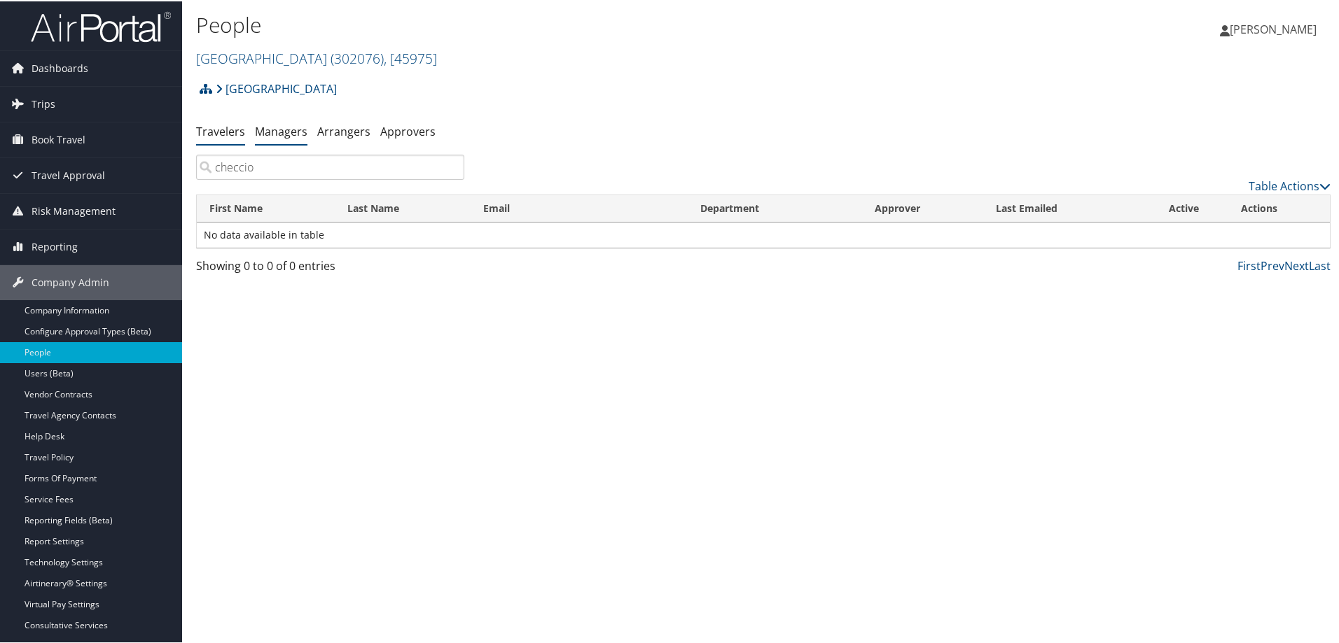
click at [269, 133] on link "Managers" at bounding box center [281, 130] width 53 height 15
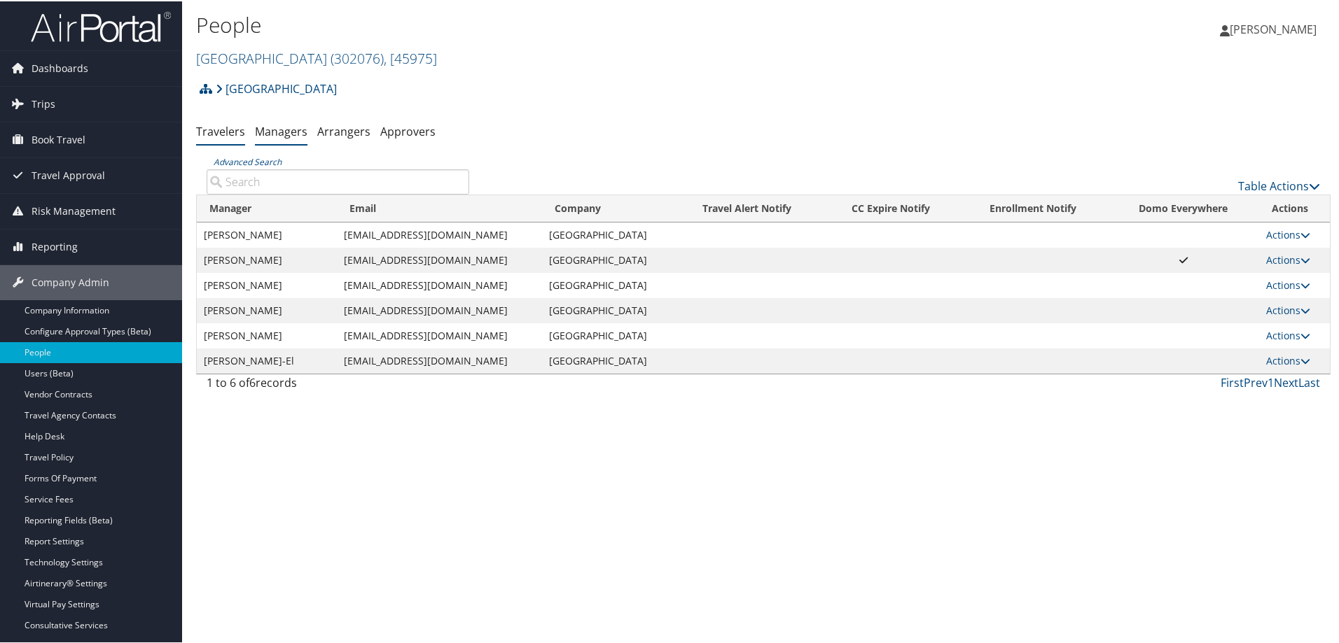
click at [217, 130] on link "Travelers" at bounding box center [220, 130] width 49 height 15
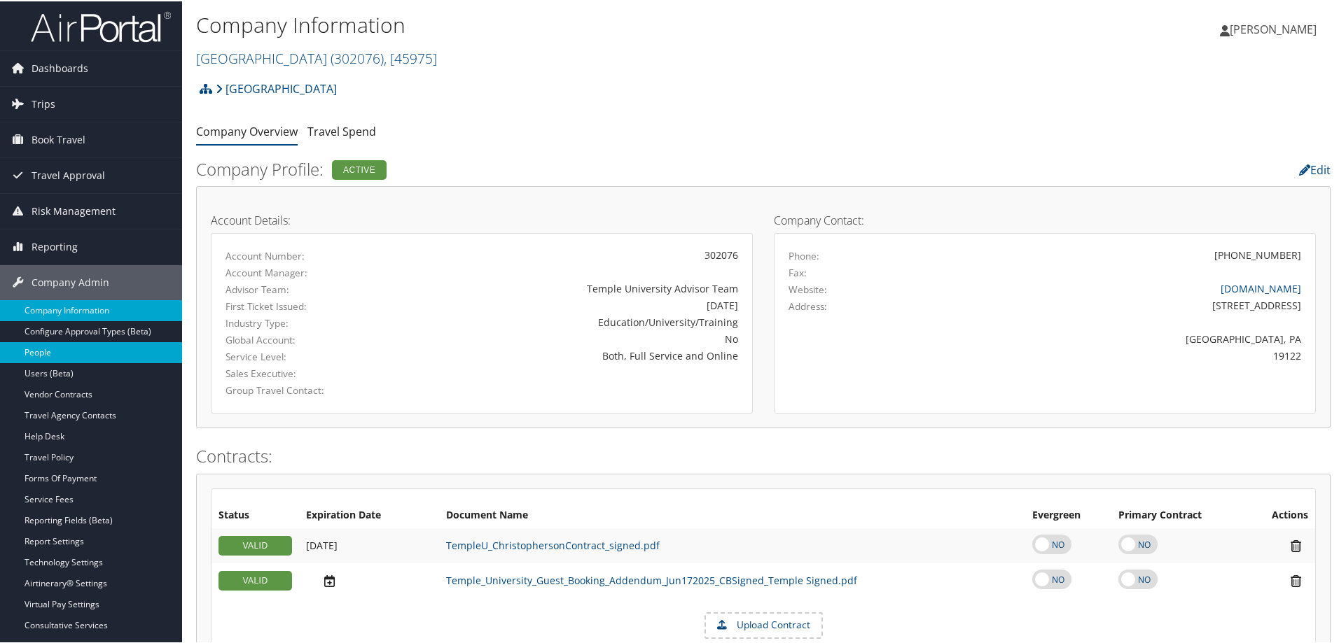
click at [81, 358] on link "People" at bounding box center [91, 351] width 182 height 21
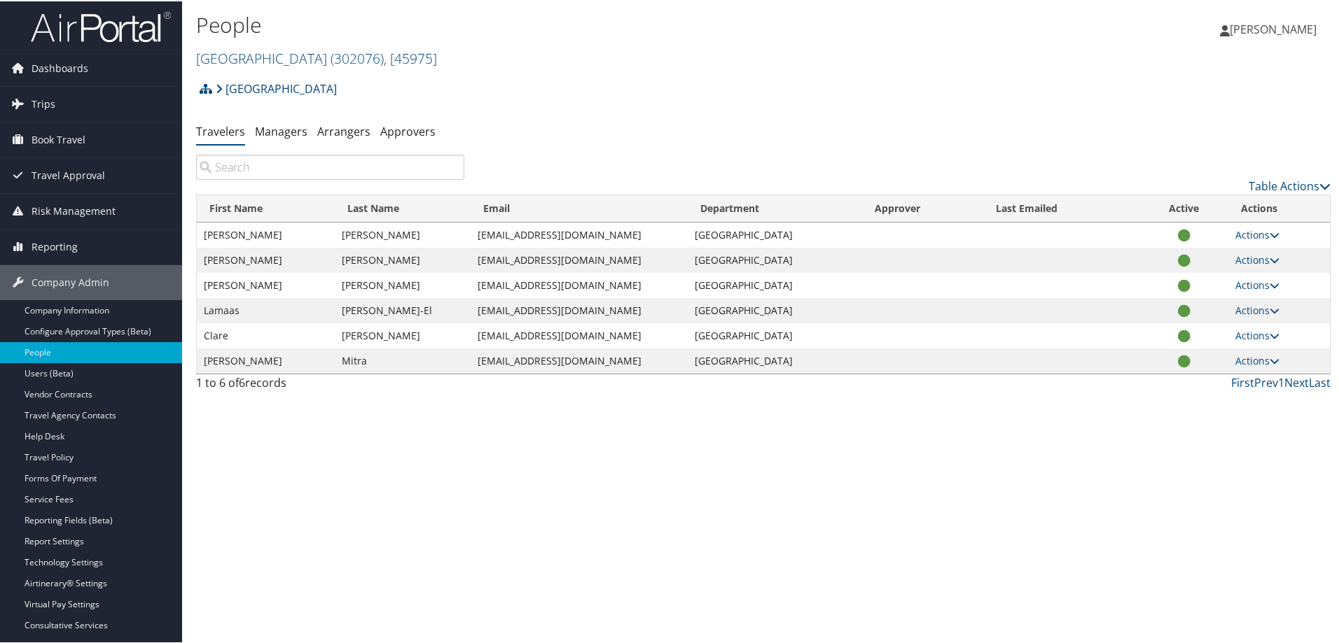
click at [316, 165] on input "search" at bounding box center [330, 165] width 268 height 25
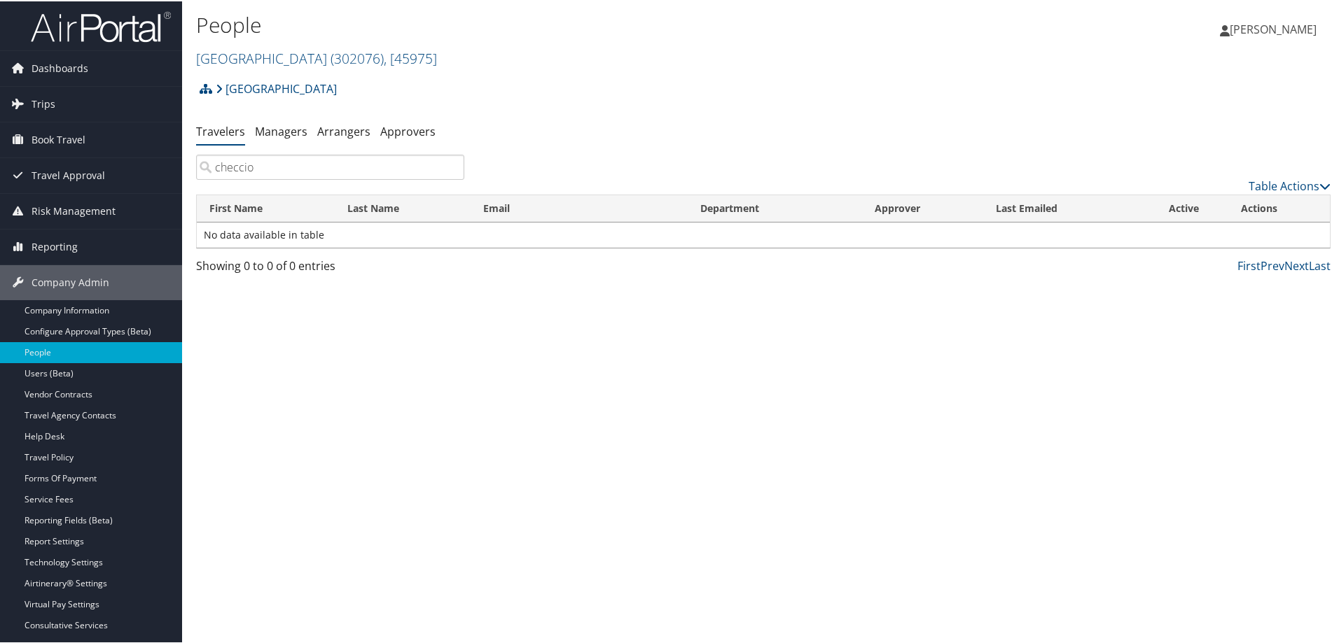
click at [305, 170] on input "checcio" at bounding box center [330, 165] width 268 height 25
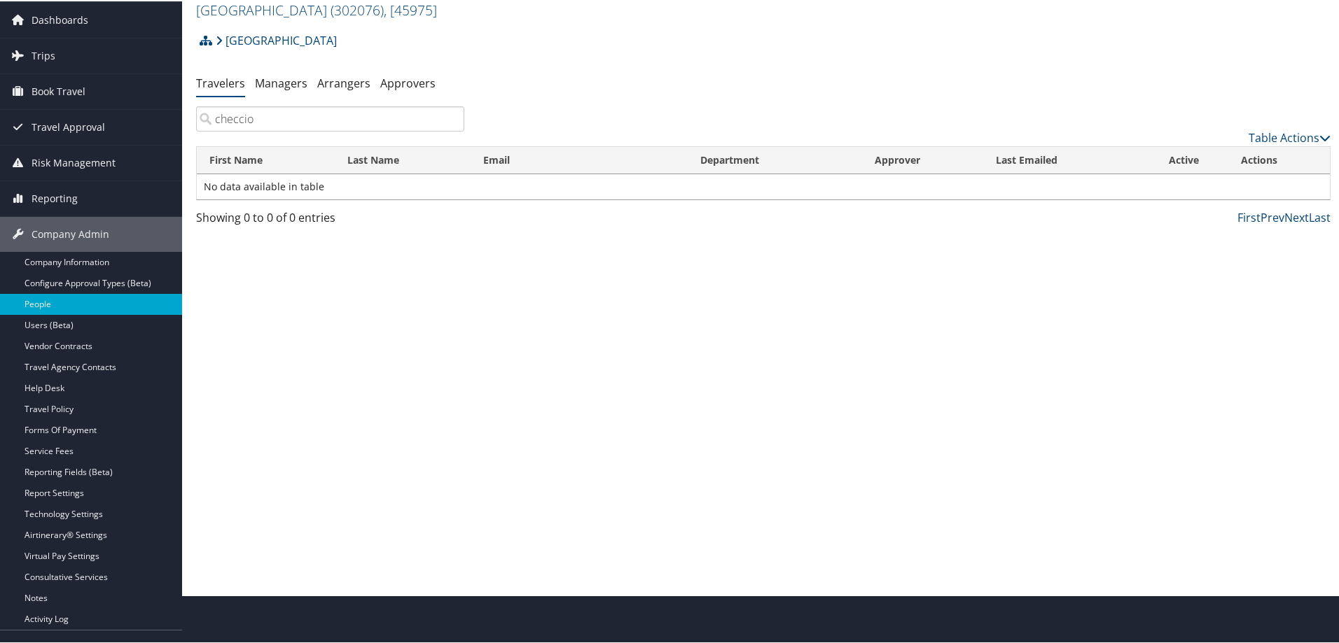
scroll to position [70, 0]
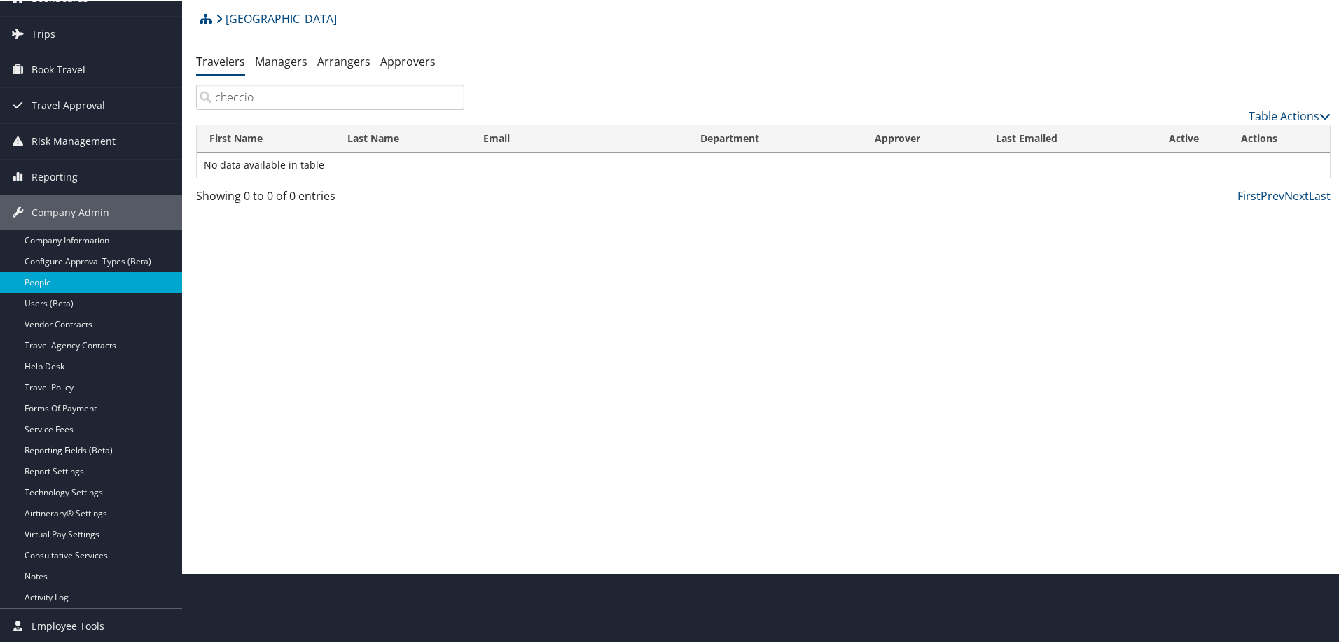
type input "checcio"
